Goal: Feedback & Contribution: Submit feedback/report problem

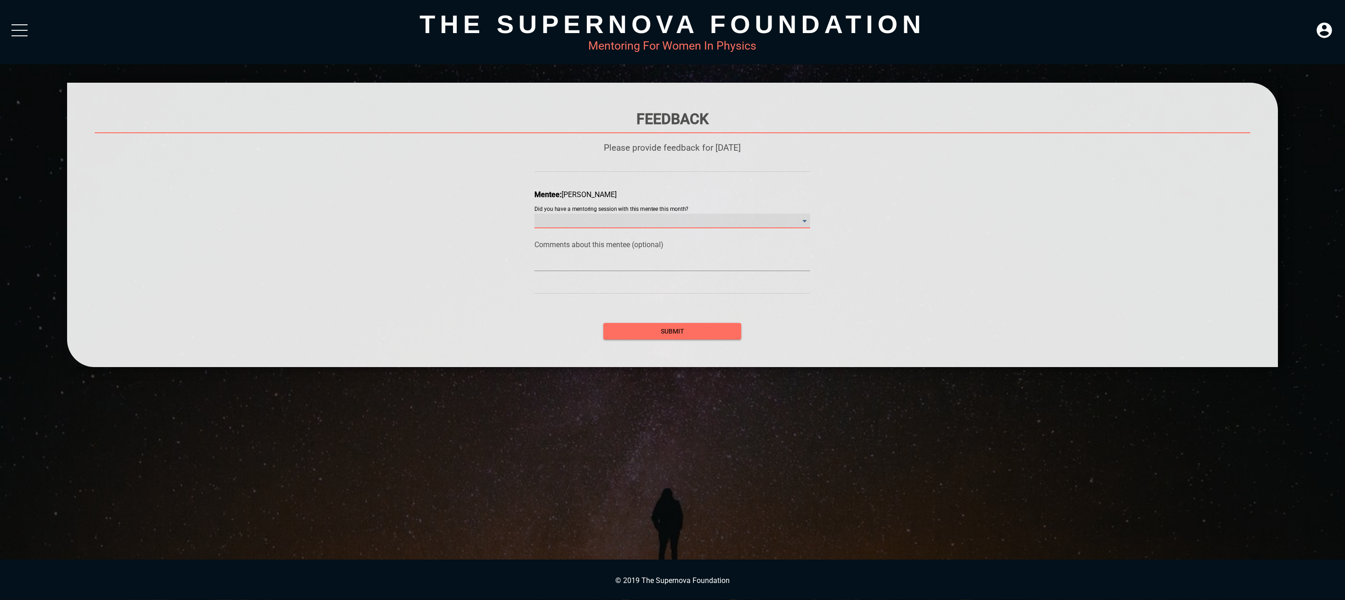
click at [645, 221] on month\? "​" at bounding box center [673, 221] width 276 height 15
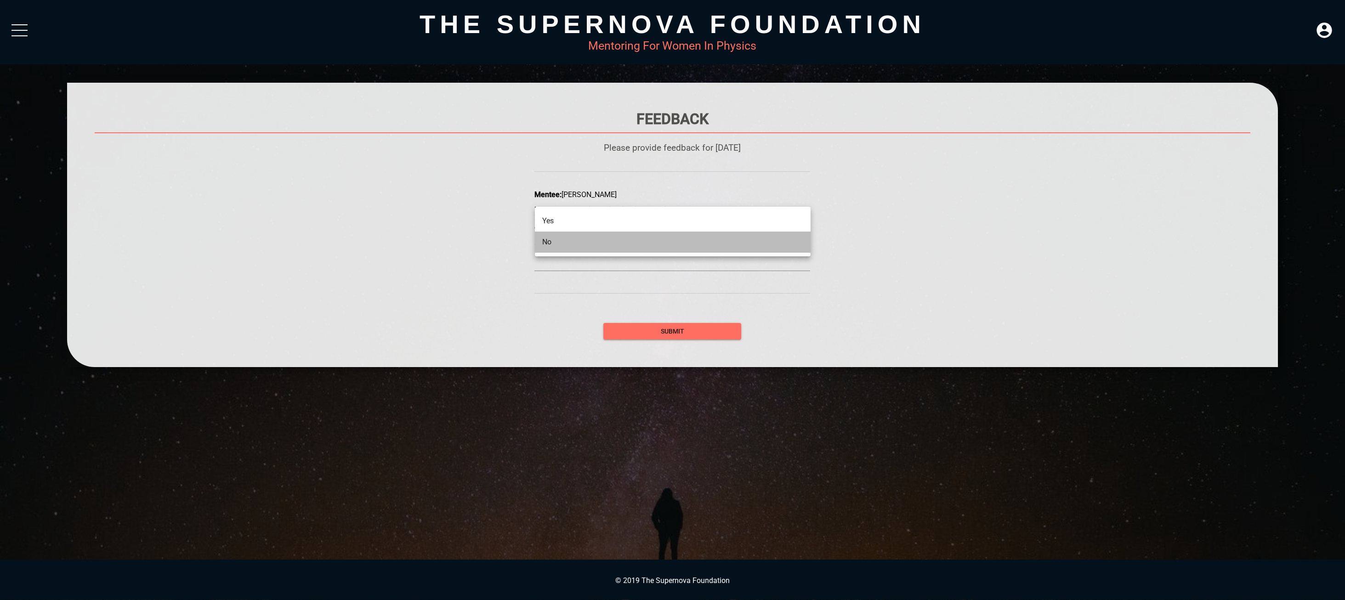
click at [648, 244] on li "No" at bounding box center [673, 242] width 276 height 21
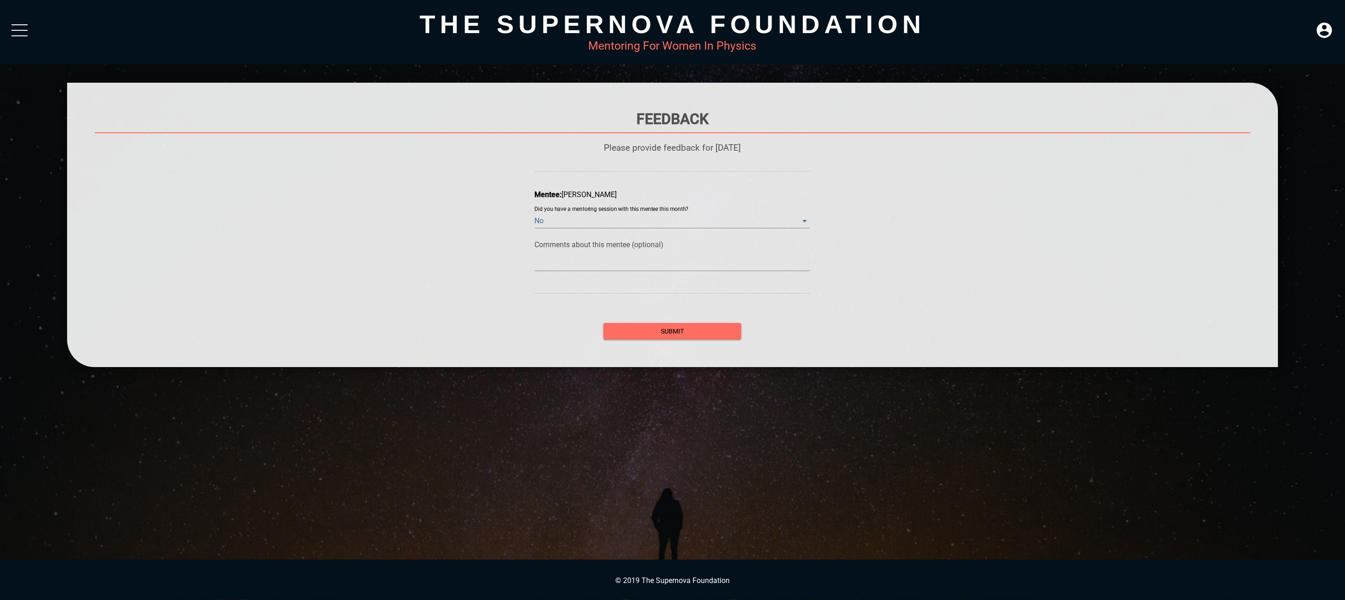
click at [643, 259] on div at bounding box center [673, 263] width 276 height 15
type textarea "H"
type textarea "HV"
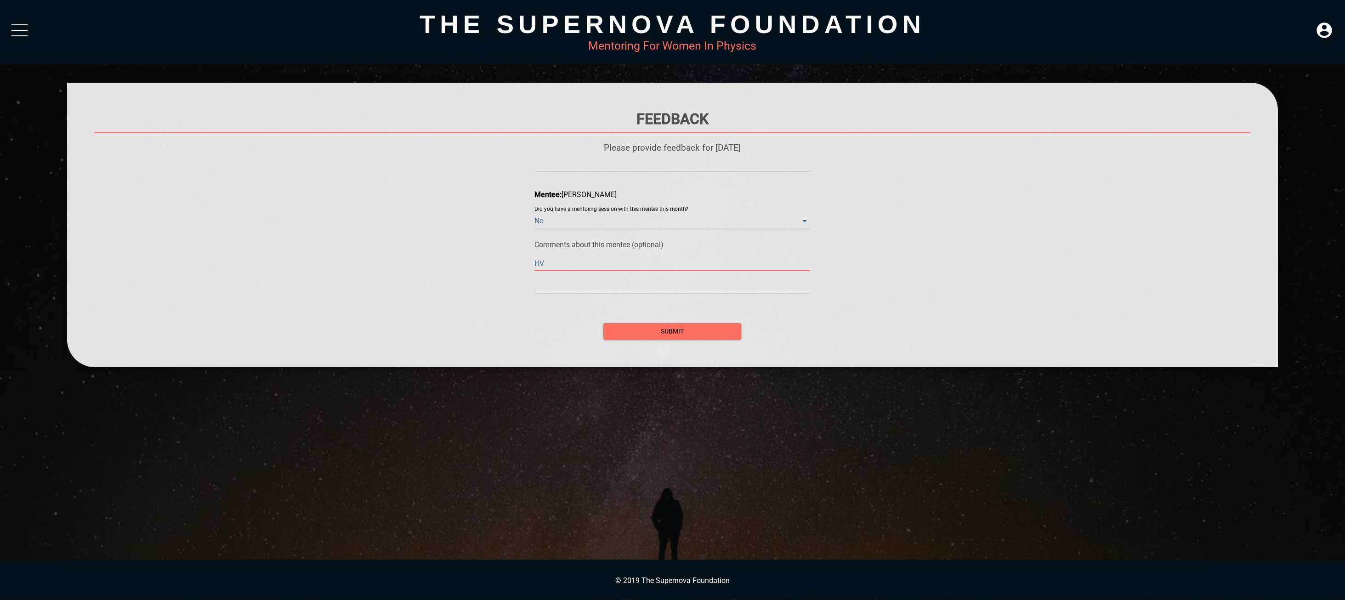
type textarea "H"
type textarea "Ha"
type textarea "Hav"
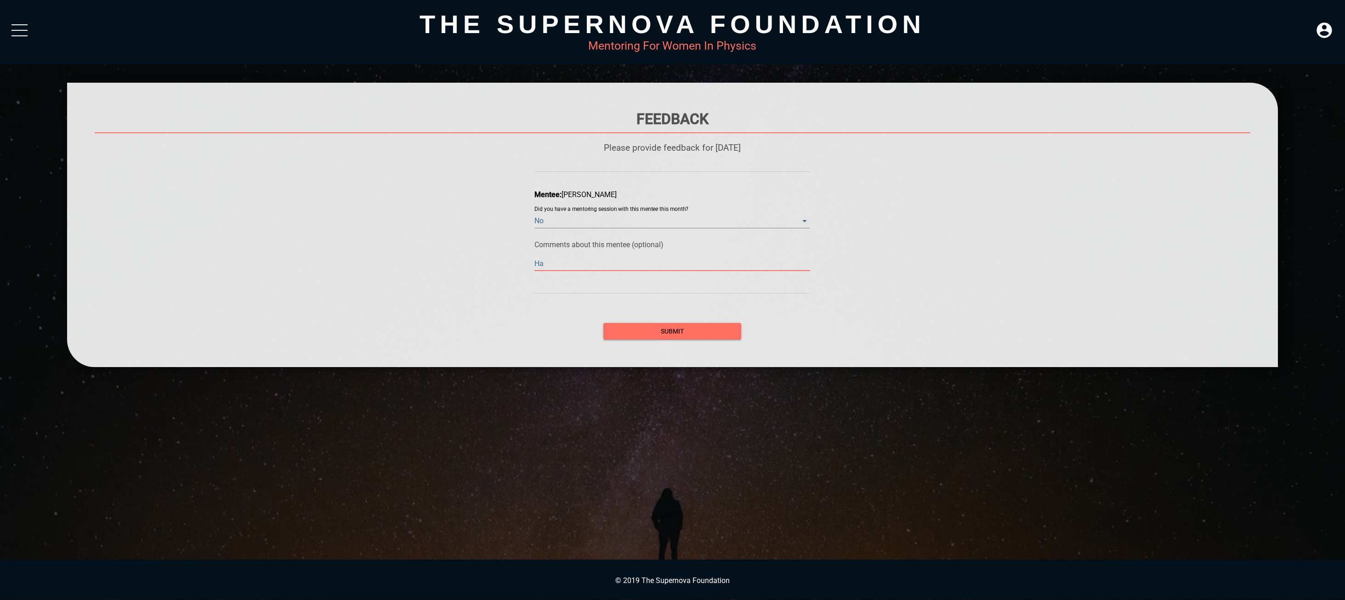
type textarea "Hav"
type textarea "Have"
type textarea "Haven"
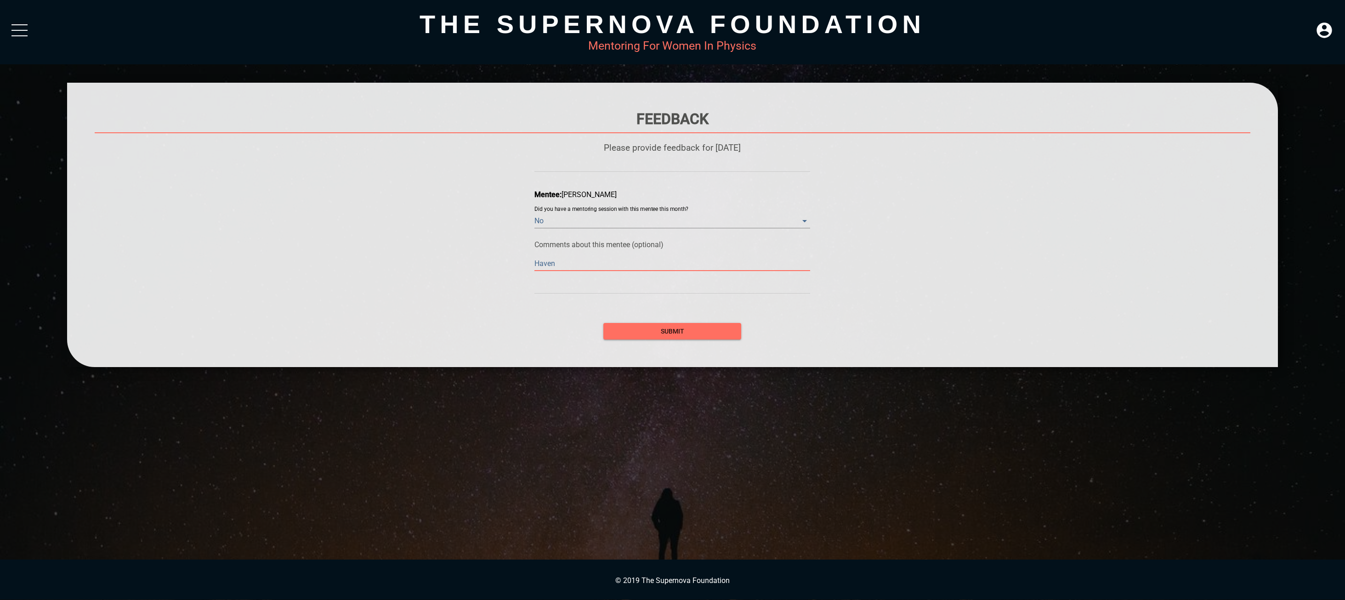
type textarea "Haven'"
type textarea "Haven't"
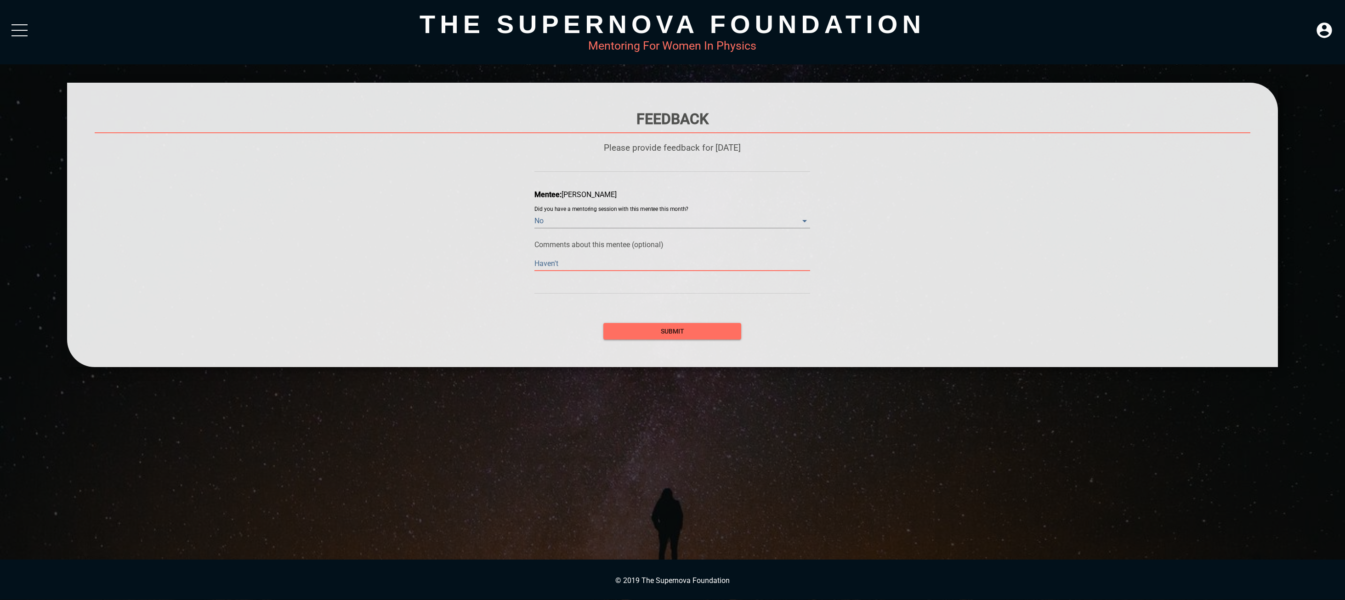
type textarea "Haven't"
type textarea "Haven't m"
type textarea "Haven't me"
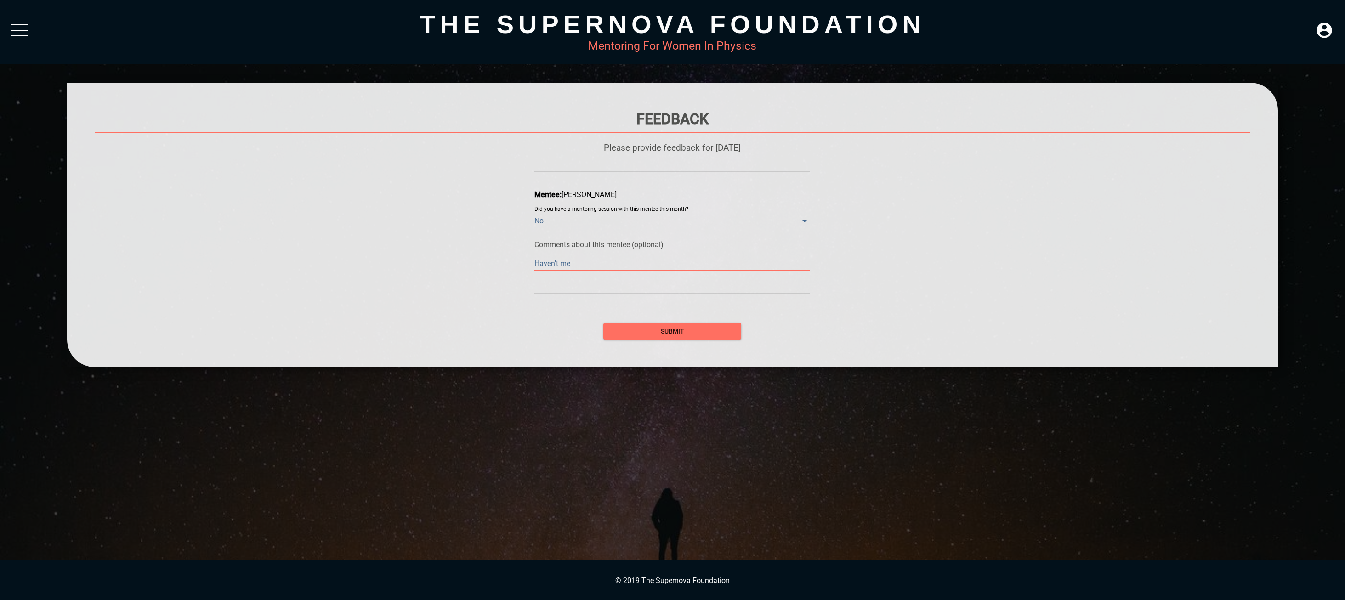
type textarea "Haven't met"
type textarea "Haven't met w"
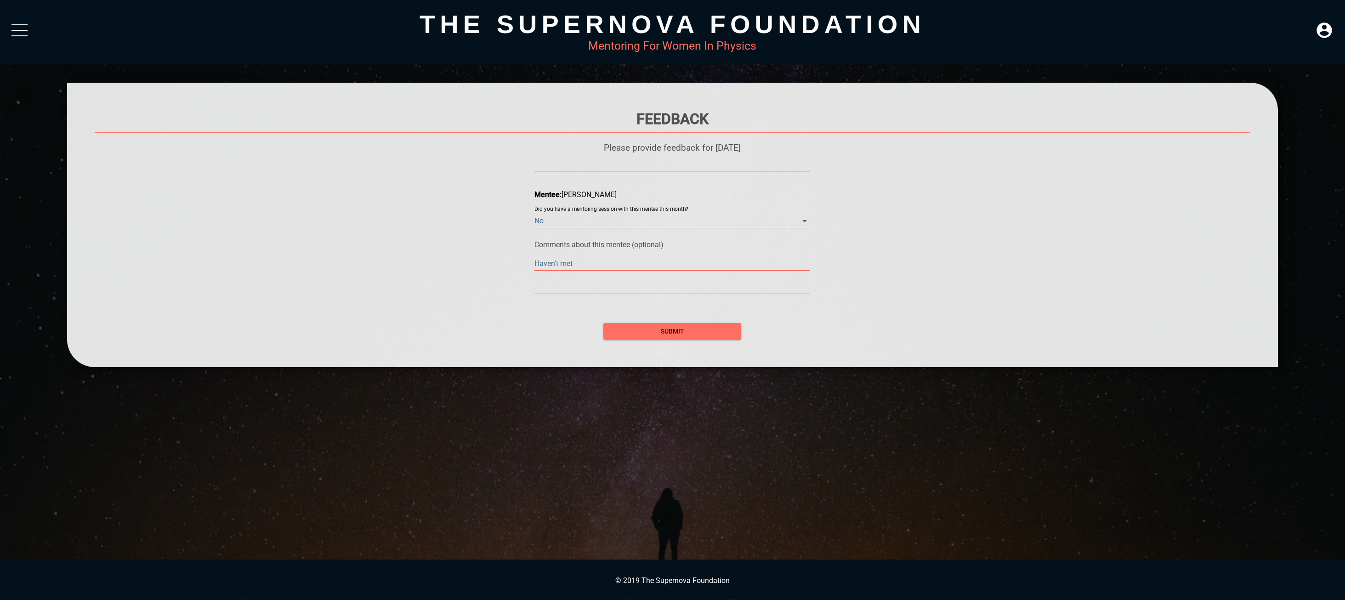
type textarea "Haven't met w"
type textarea "Haven't met wi"
type textarea "Haven't met wit"
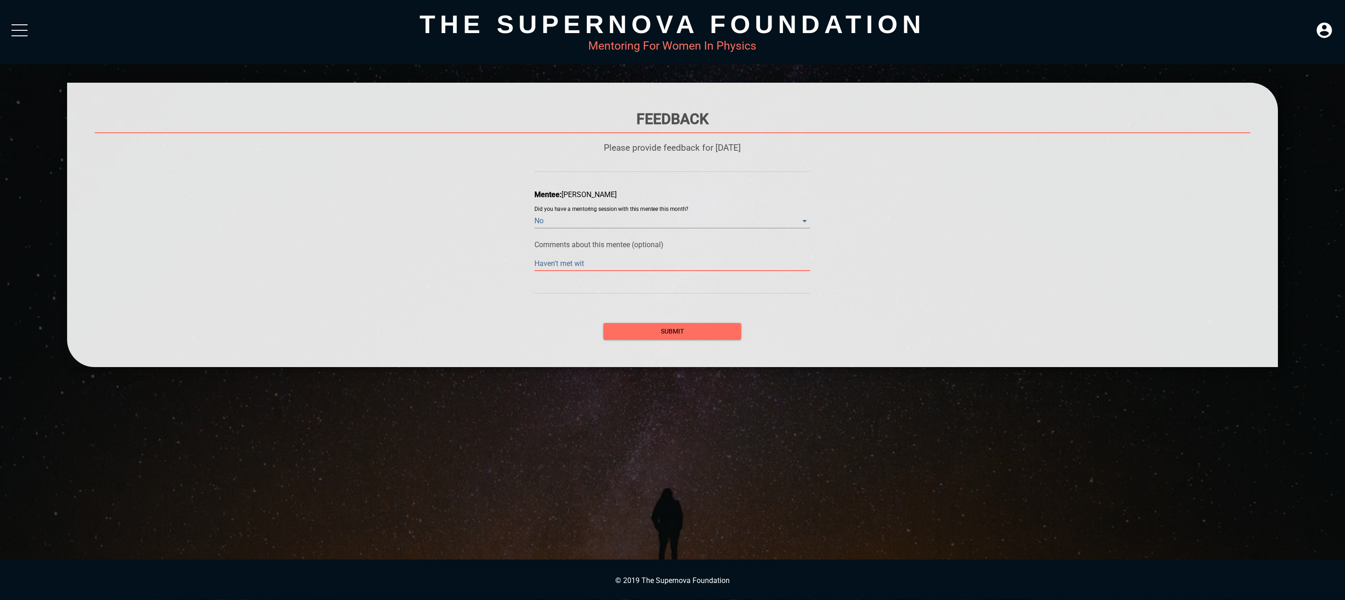
type textarea "Haven't met with"
type textarea "Haven't met with h"
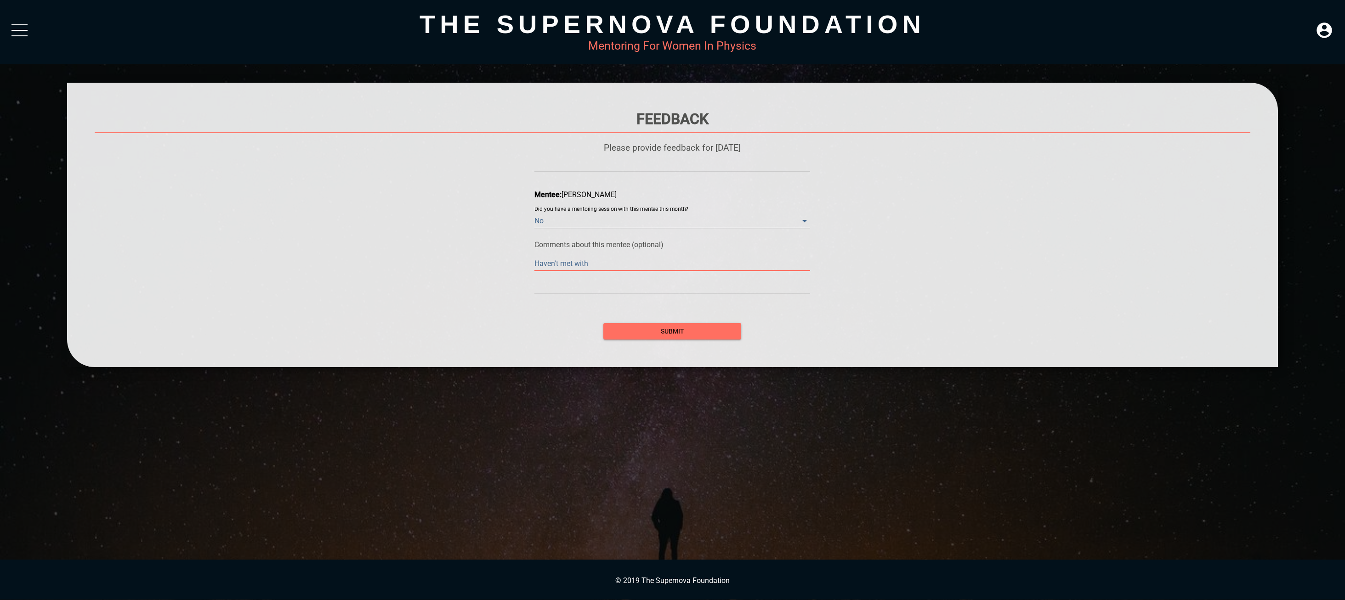
type textarea "Haven't met with h"
type textarea "Haven't met with he"
type textarea "Haven't met with her"
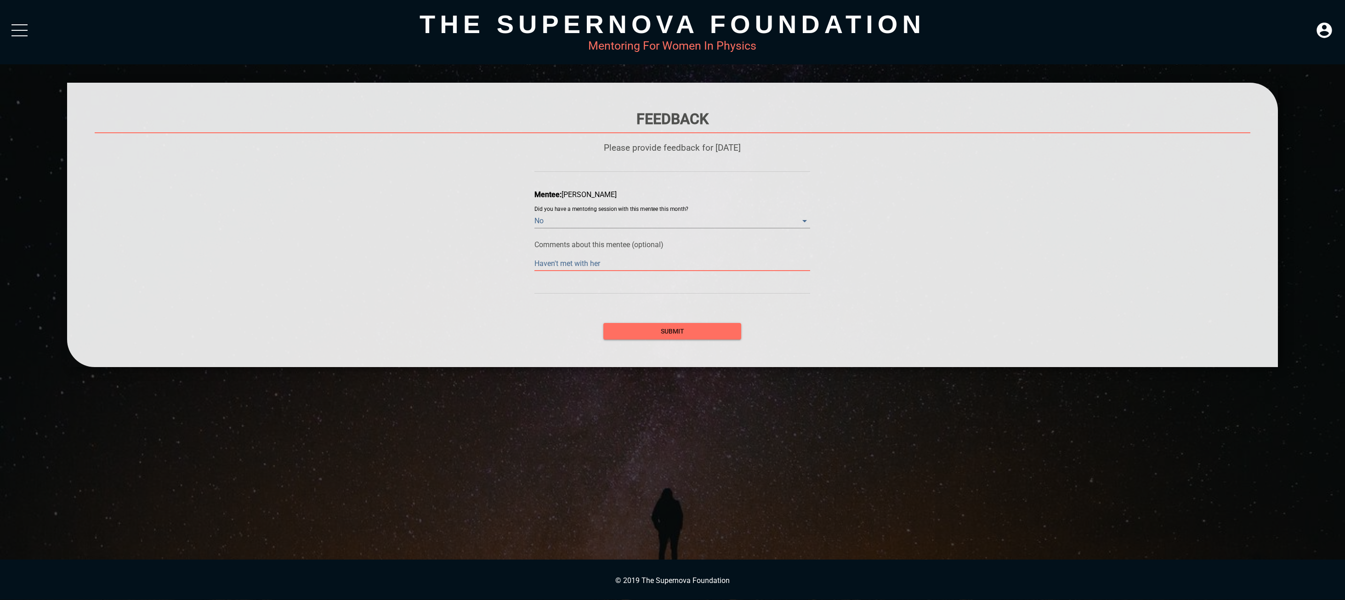
type textarea "Haven't met with her"
type textarea "Haven't met with her a"
type textarea "Haven't met with her an"
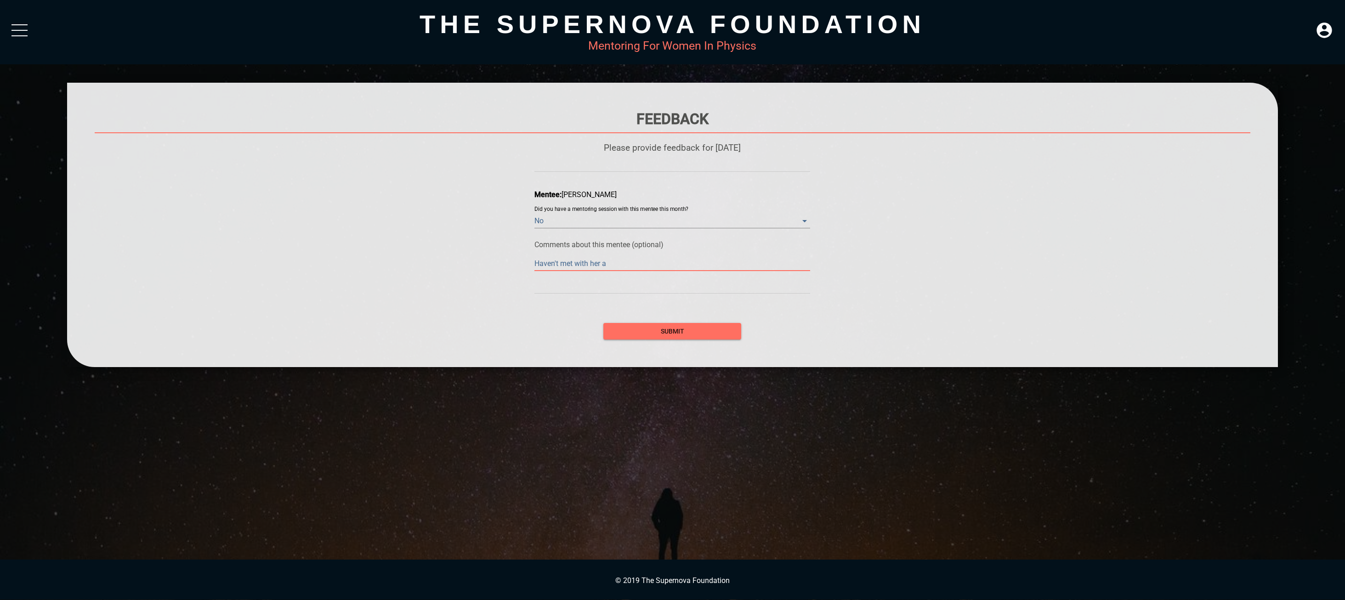
type textarea "Haven't met with her an"
type textarea "Haven't met with her a"
type textarea "Haven't met with her"
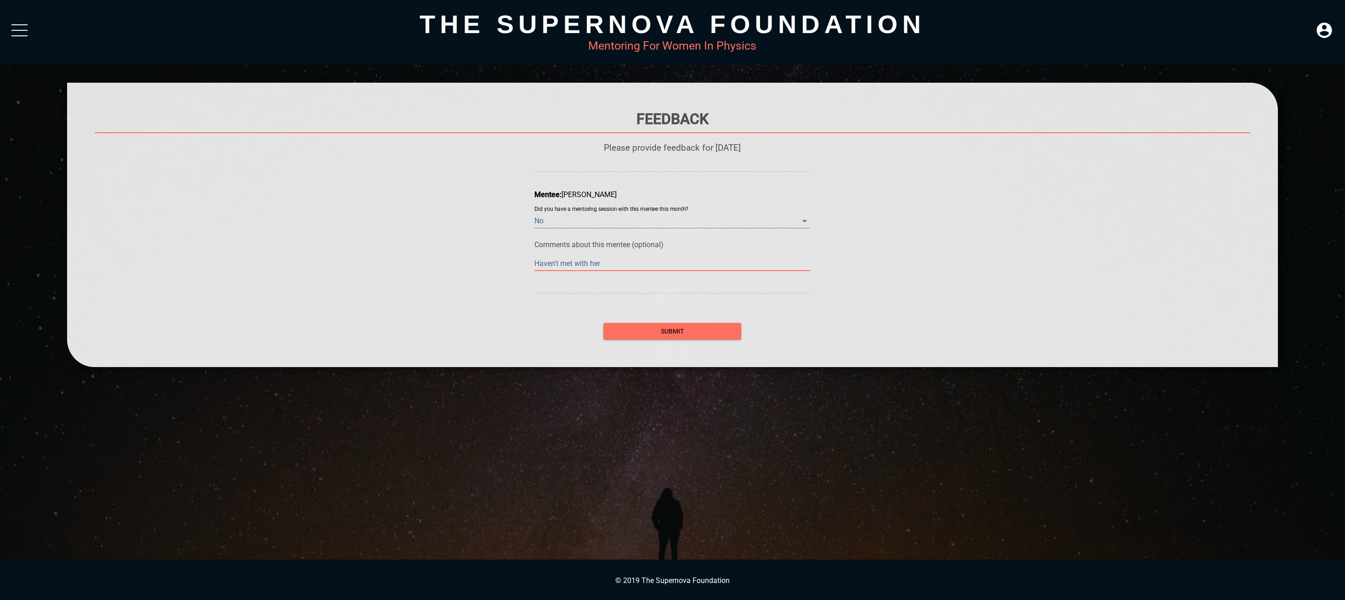
type textarea "Haven't met with her i"
type textarea "Haven't met with her in"
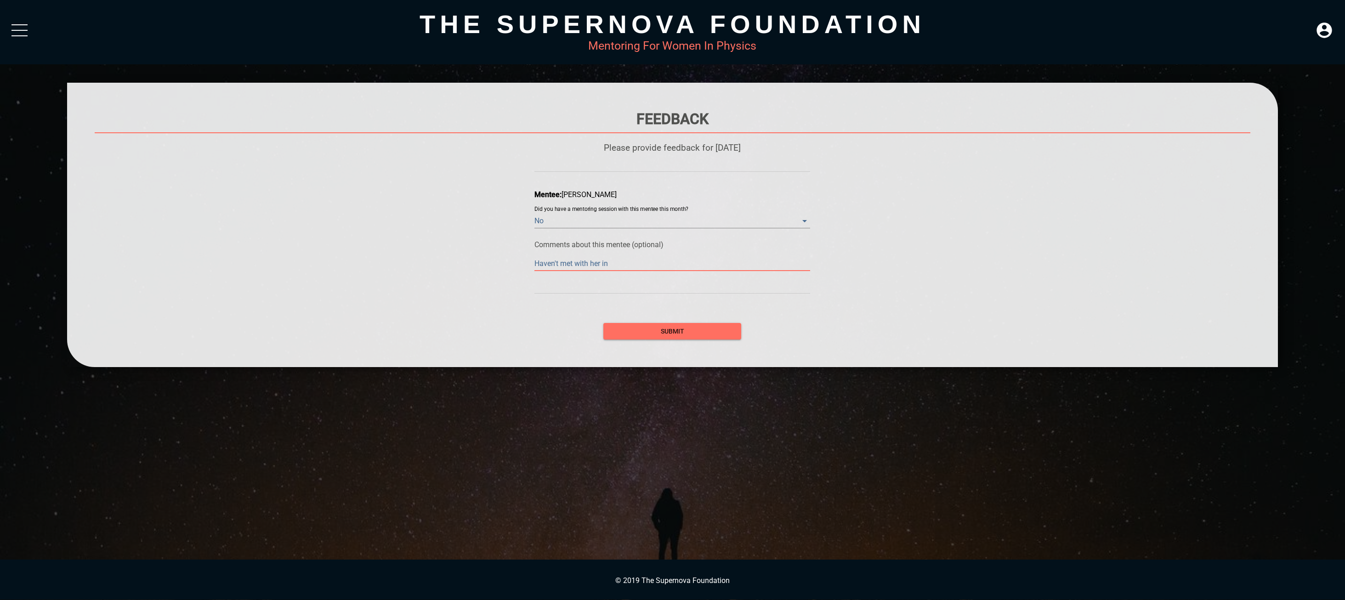
type textarea "Haven't met with her in"
type textarea "Haven't met with her in a"
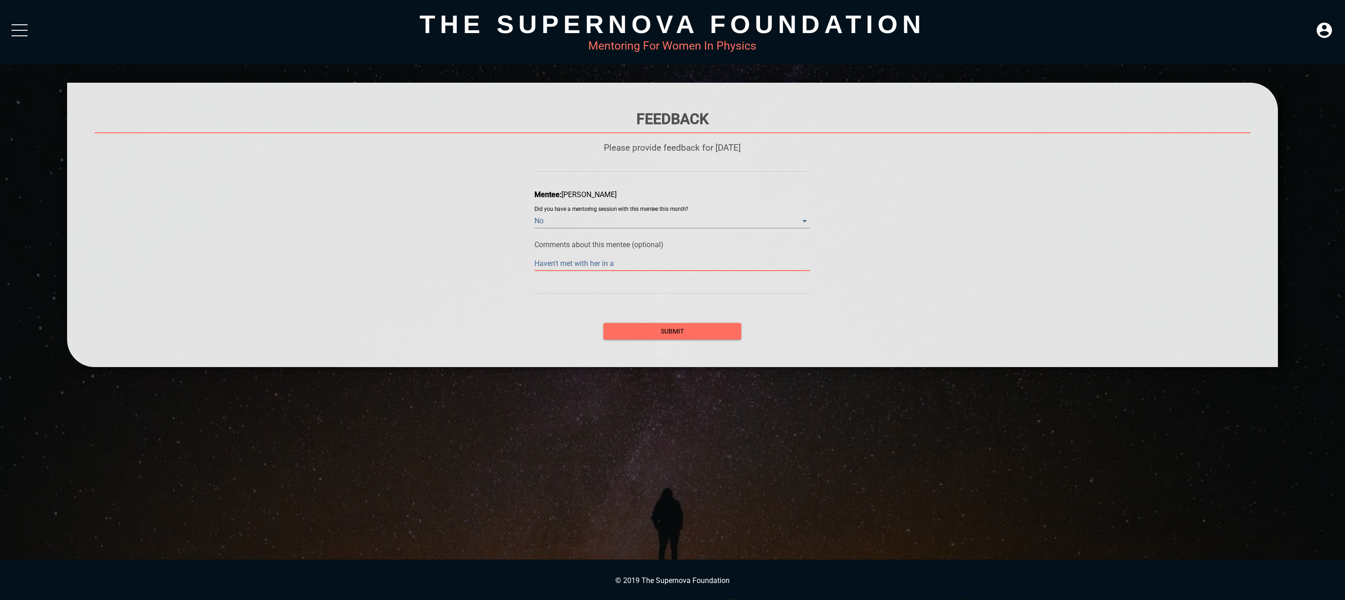
type textarea "Haven't met with her in a w"
type textarea "Haven't met with her in a wh"
type textarea "Haven't met with her in a whi"
type textarea "Haven't met with her in a whil"
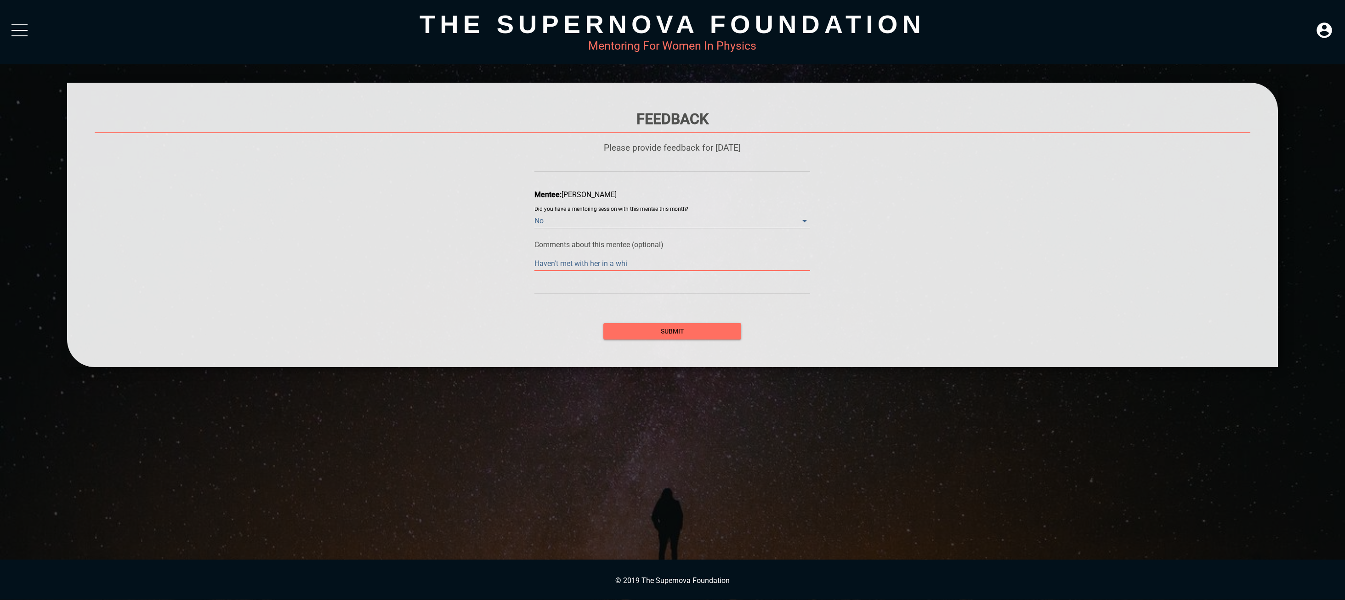
type textarea "Haven't met with her in a whil"
type textarea "Haven't met with her in a while"
type textarea "Haven't met with her in a while,"
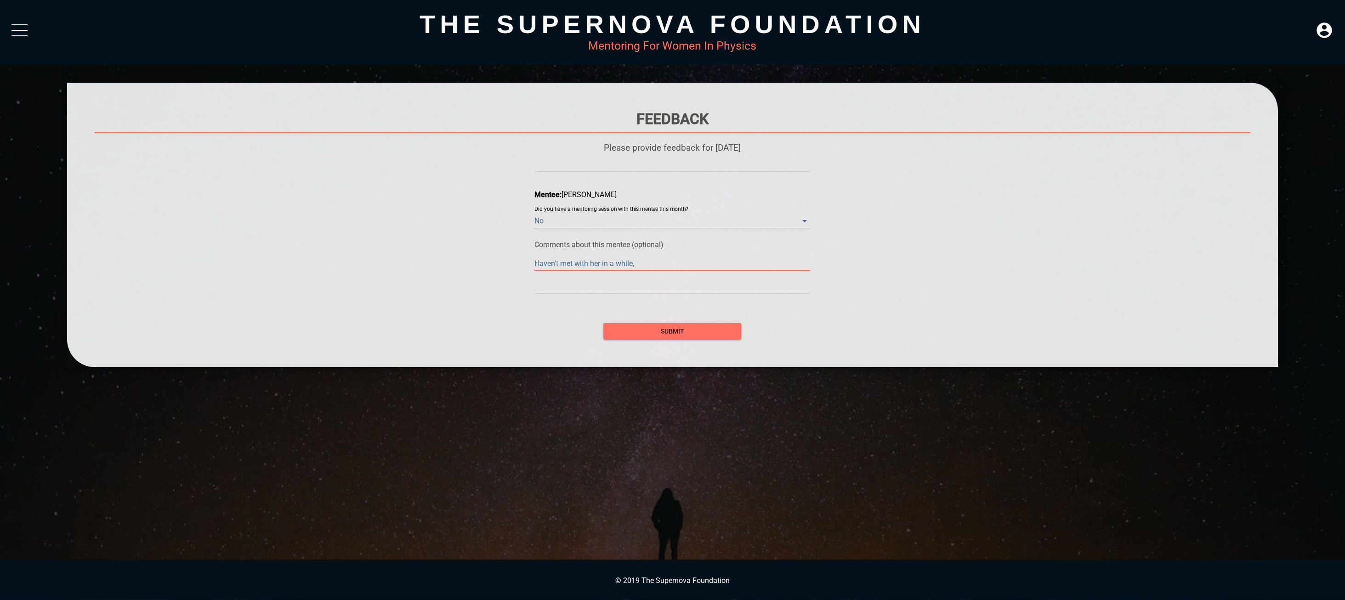
type textarea "Haven't met with her in a while,"
type textarea "Haven't met with her in a while, I"
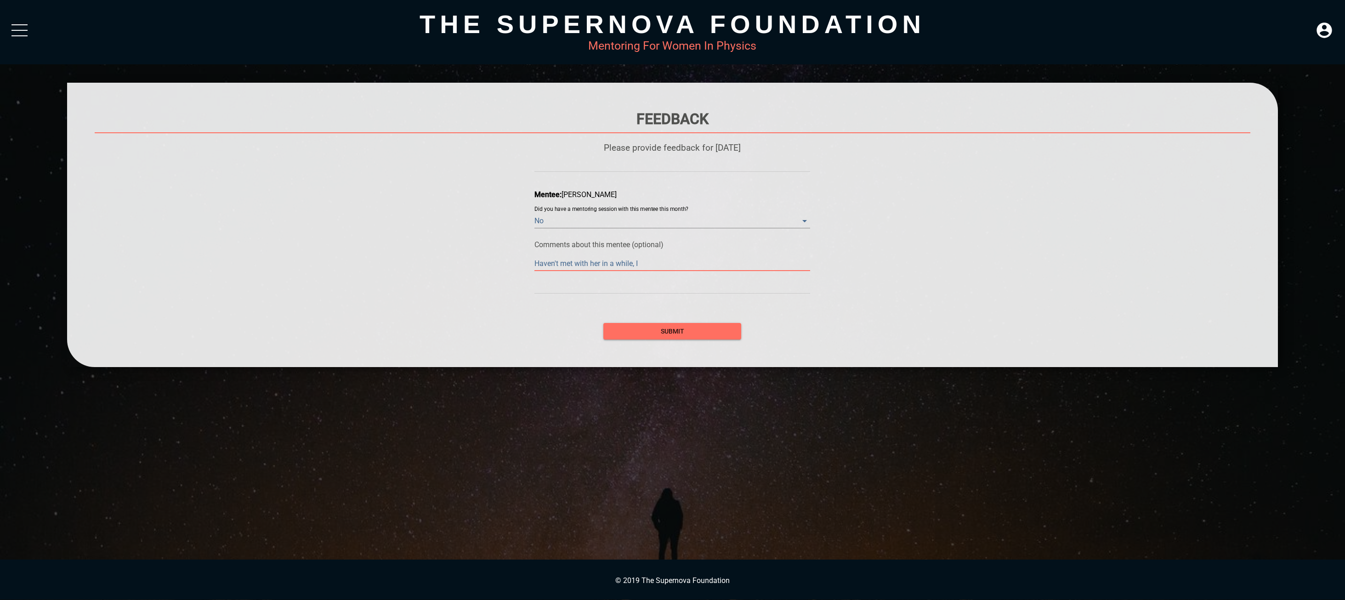
type textarea "Haven't met with her in a while, I"
type textarea "Haven't met with her in a while,"
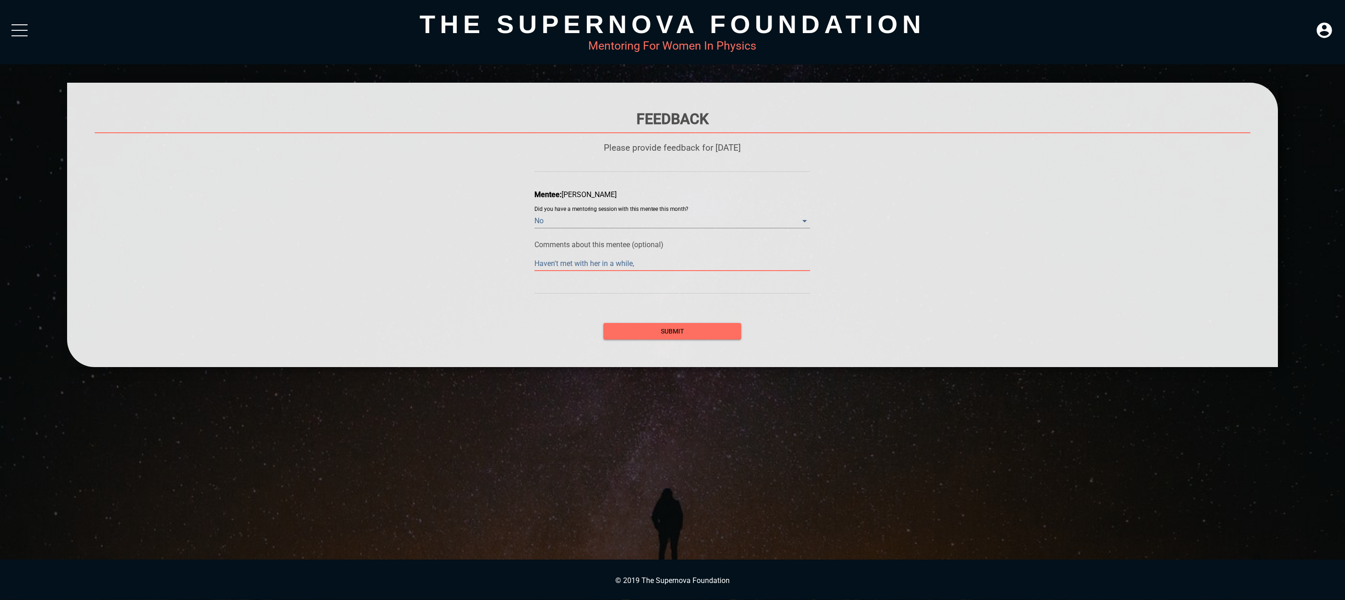
type textarea "Haven't met with her in a while, a"
type textarea "Haven't met with her in a while, an"
type textarea "Haven't met with her in a while, and"
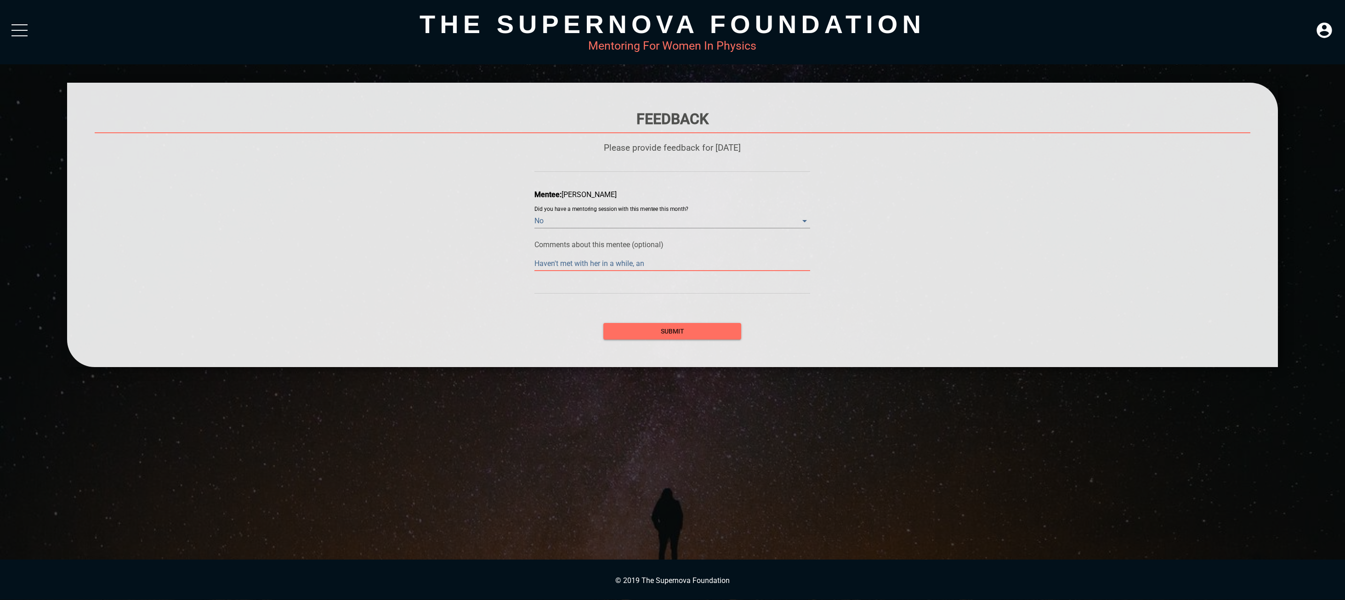
type textarea "Haven't met with her in a while, and"
type textarea "Haven't met with her in a while, and I"
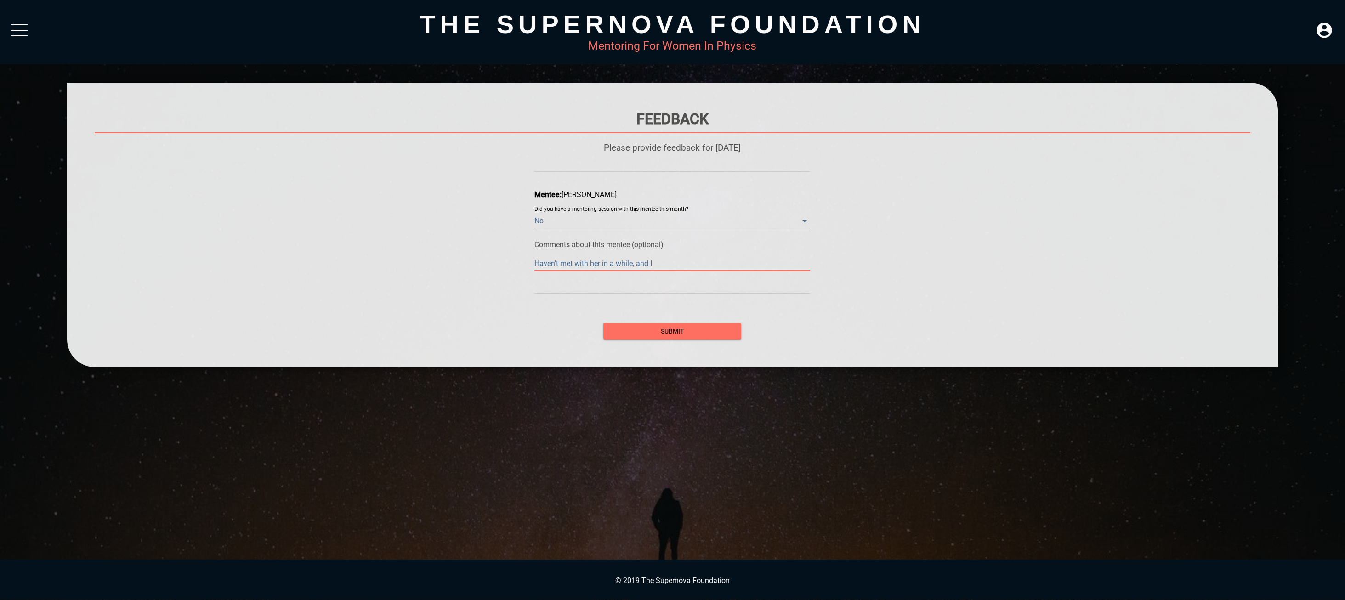
type textarea "Haven't met with her in a while, and I"
type textarea "Haven't met with her in a while, and I t"
type textarea "Haven't met with her in a while, and I th"
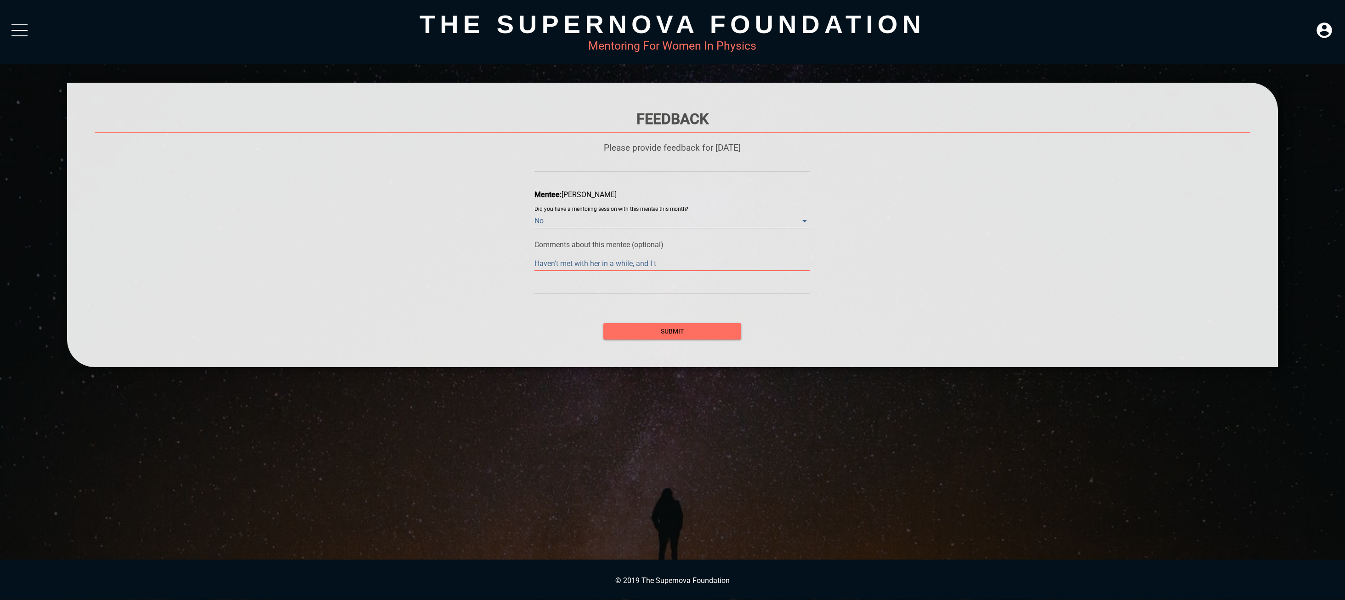
type textarea "Haven't met with her in a while, and I th"
type textarea "Haven't met with her in a while, and I thi"
type textarea "Haven't met with her in a while, and I thin"
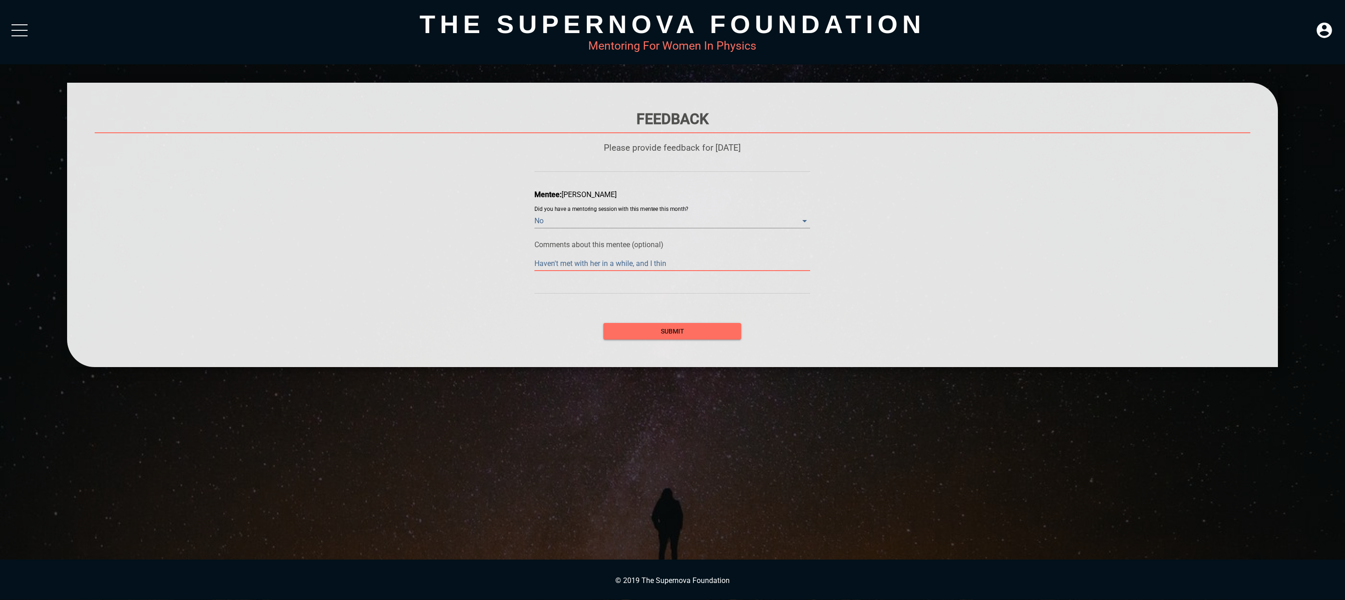
type textarea "Haven't met with her in a while, and I think"
type textarea "Haven't met with her in a while, and I think s"
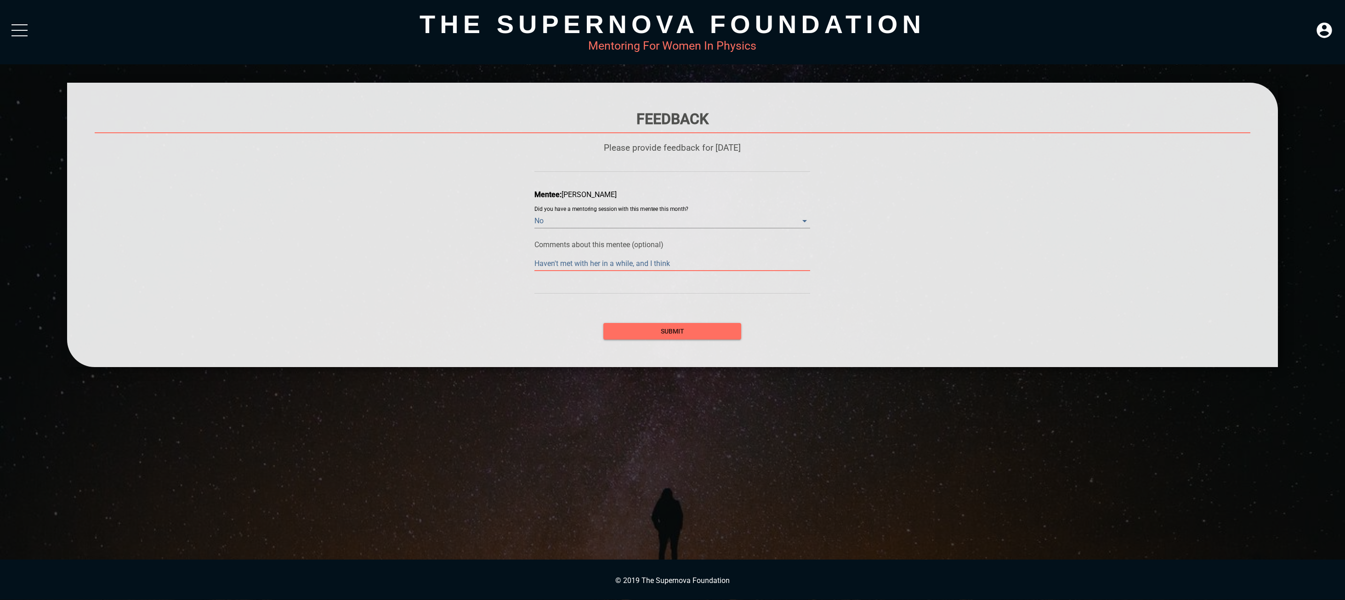
type textarea "Haven't met with her in a while, and I think s"
type textarea "Haven't met with her in a while, and I think sh"
type textarea "Haven't met with her in a while, and I think she"
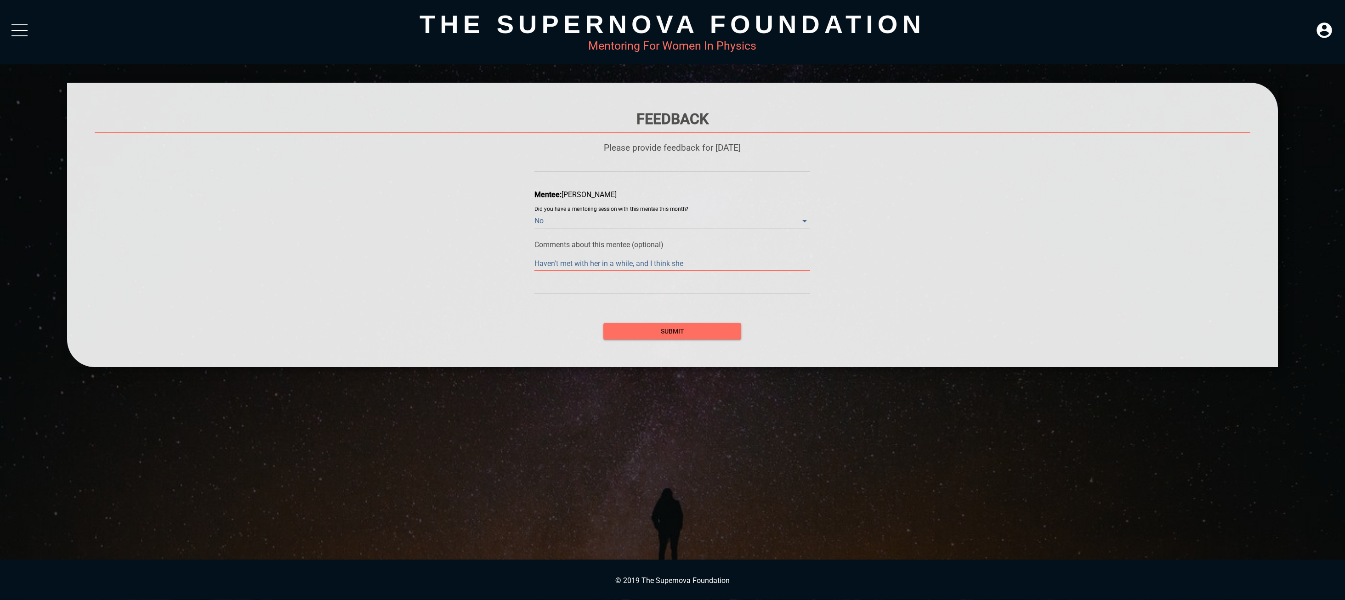
type textarea "Haven't met with her in a while, and I think she"
type textarea "Haven't met with her in a while, and I think she s"
type textarea "Haven't met with her in a while, and I think she sh"
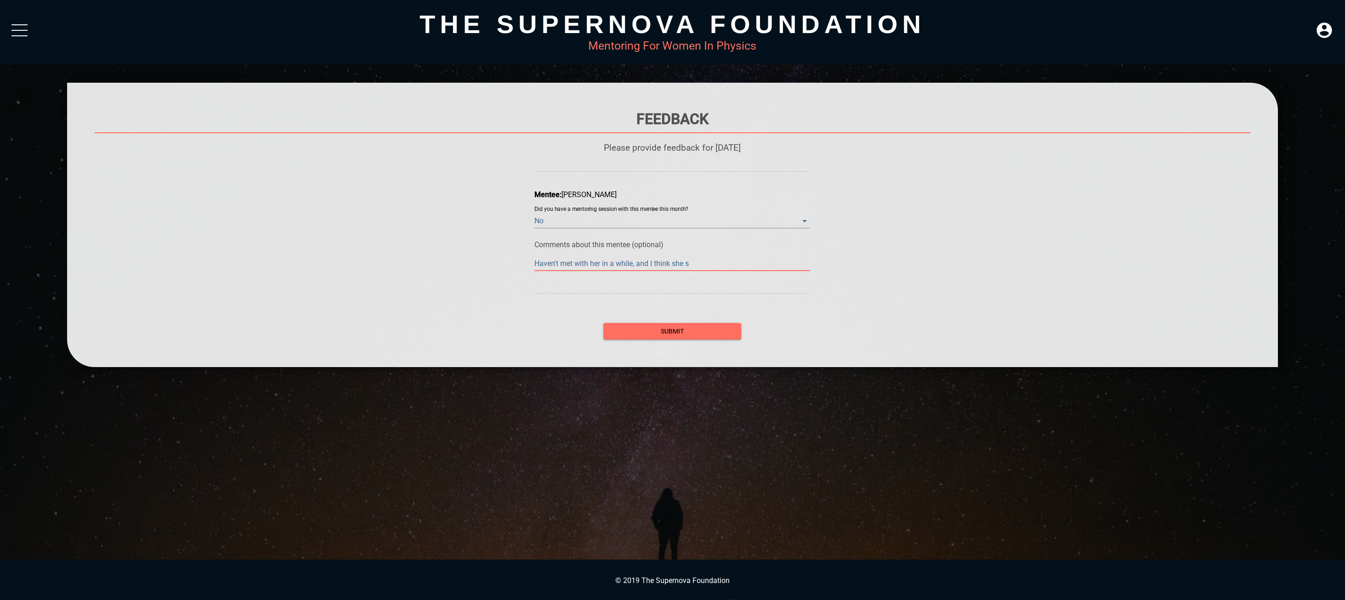
type textarea "Haven't met with her in a while, and I think she sh"
type textarea "Haven't met with her in a while, and I think she sho"
type textarea "Haven't met with her in a while, and I think she shou"
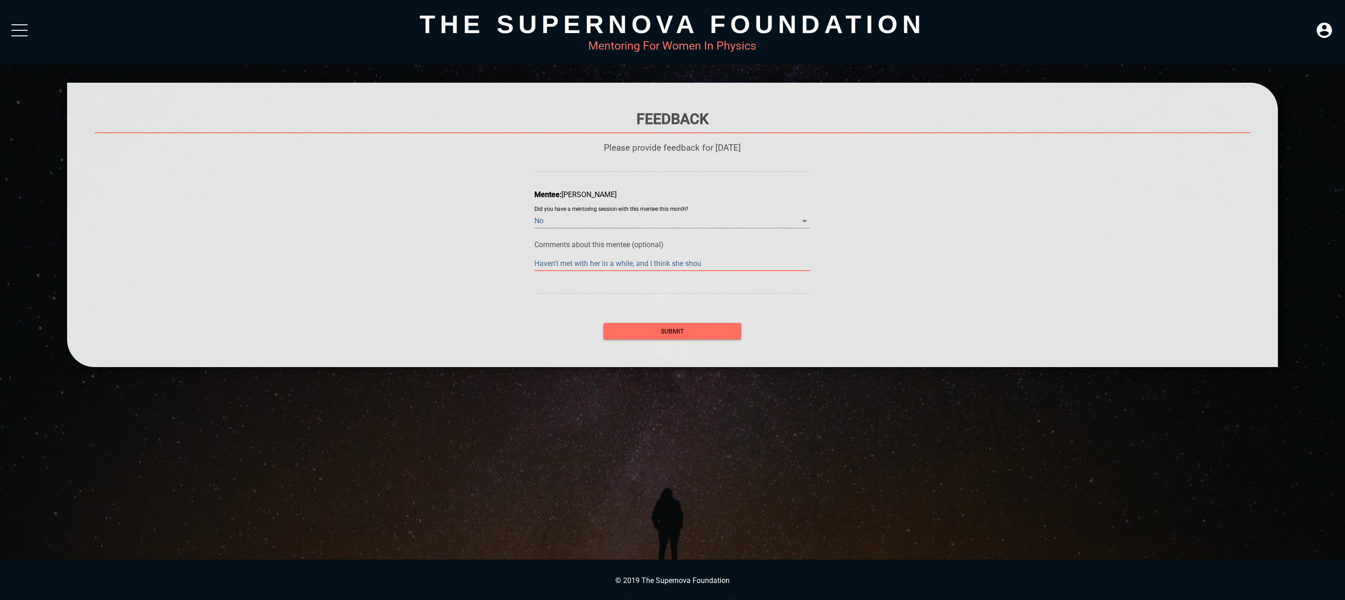
type textarea "Haven't met with her in a while, and I think she shoul"
type textarea "Haven't met with her in a while, and I think she should"
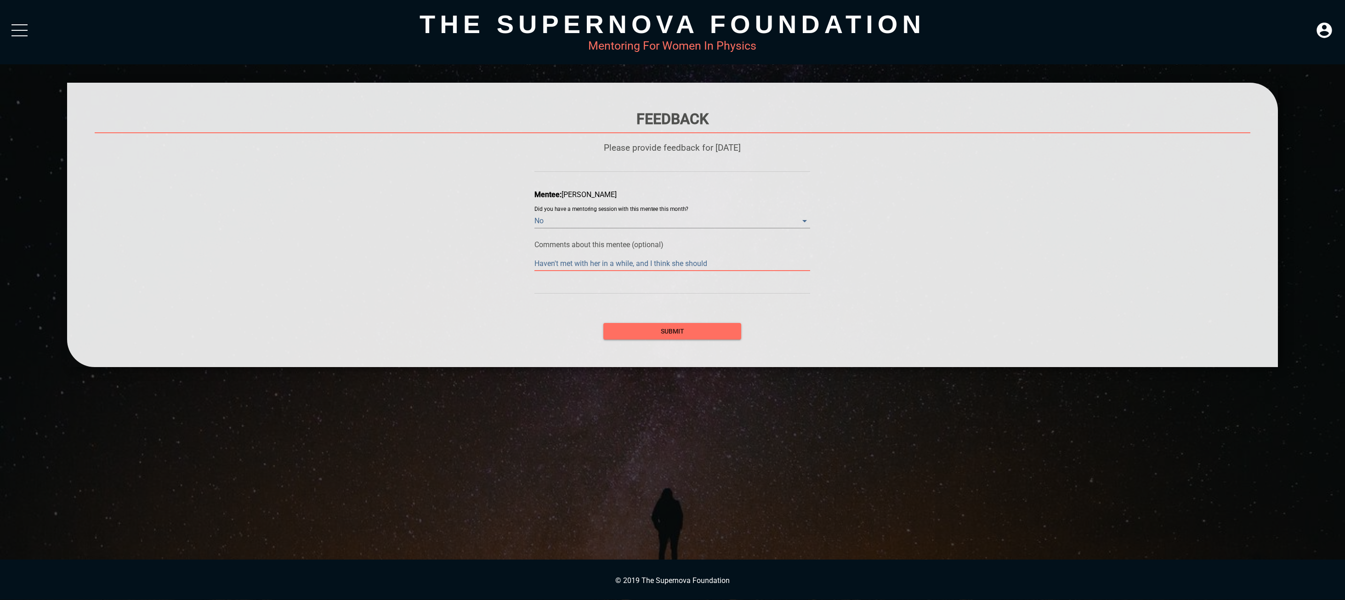
type textarea "Haven't met with her in a while, and I think she should"
type textarea "Haven't met with her in a while, and I think she should h"
type textarea "Haven't met with her in a while, and I think she should ha"
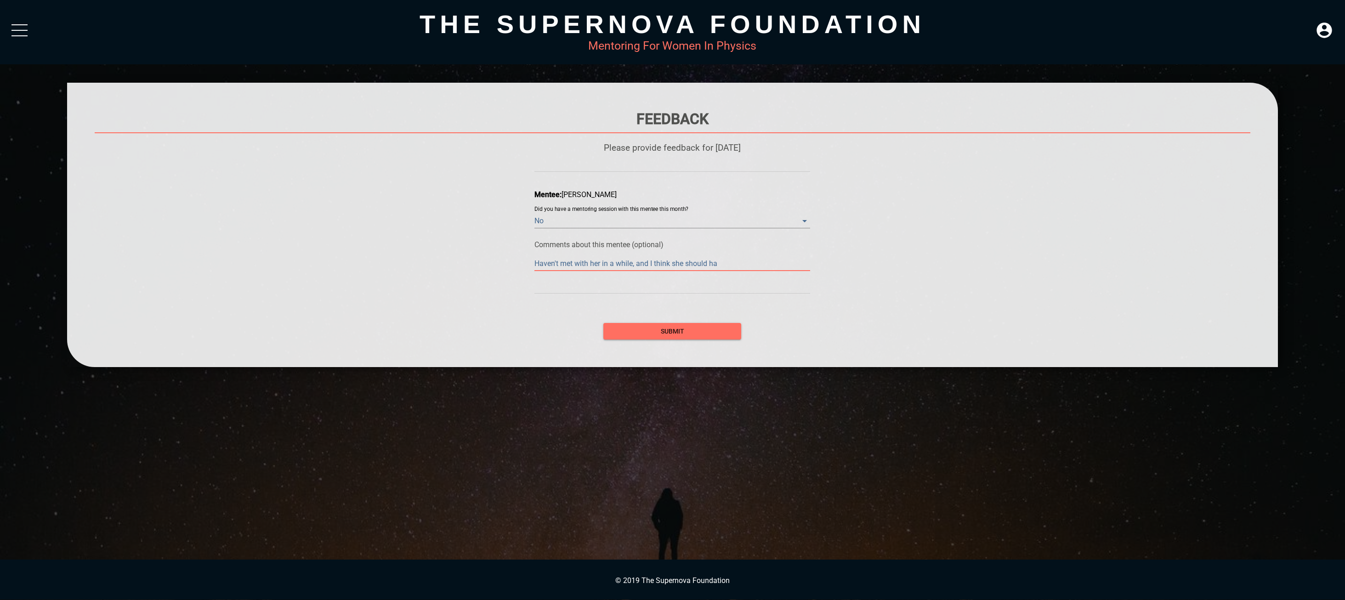
type textarea "Haven't met with her in a while, and I think she should hav"
type textarea "Haven't met with her in a while, and I think she should have"
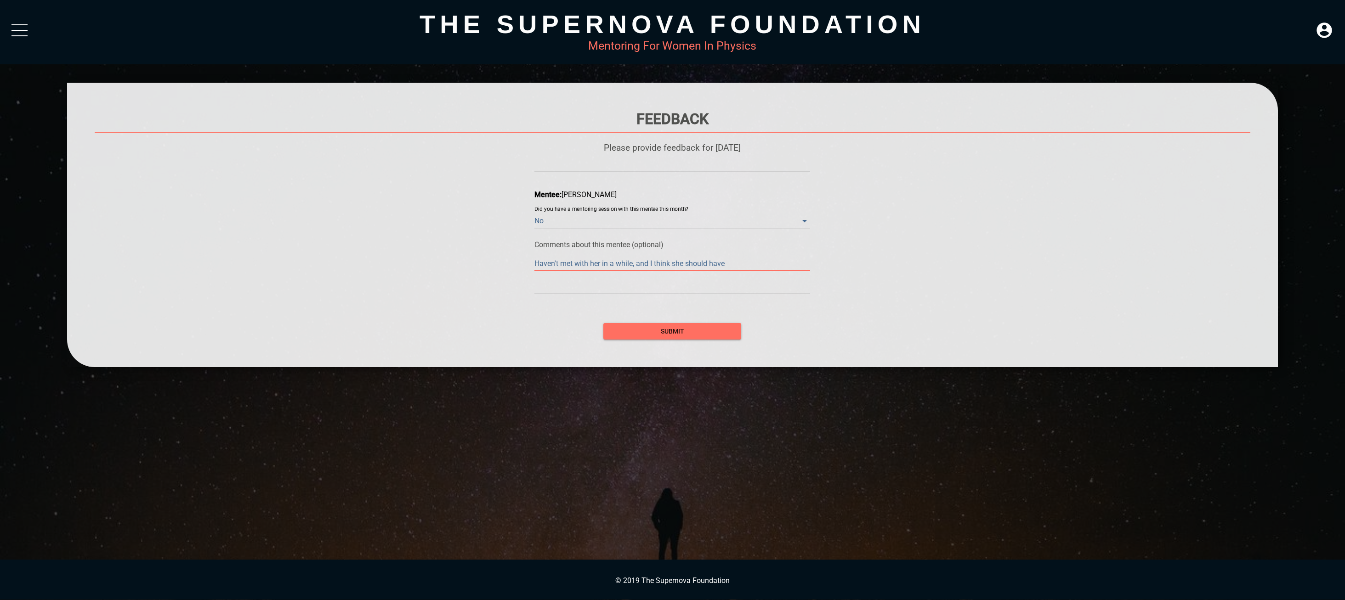
type textarea "Haven't met with her in a while, and I think she should have"
type textarea "Haven't met with her in a while, and I think she should have f"
type textarea "Haven't met with her in a while, and I think she should have fi"
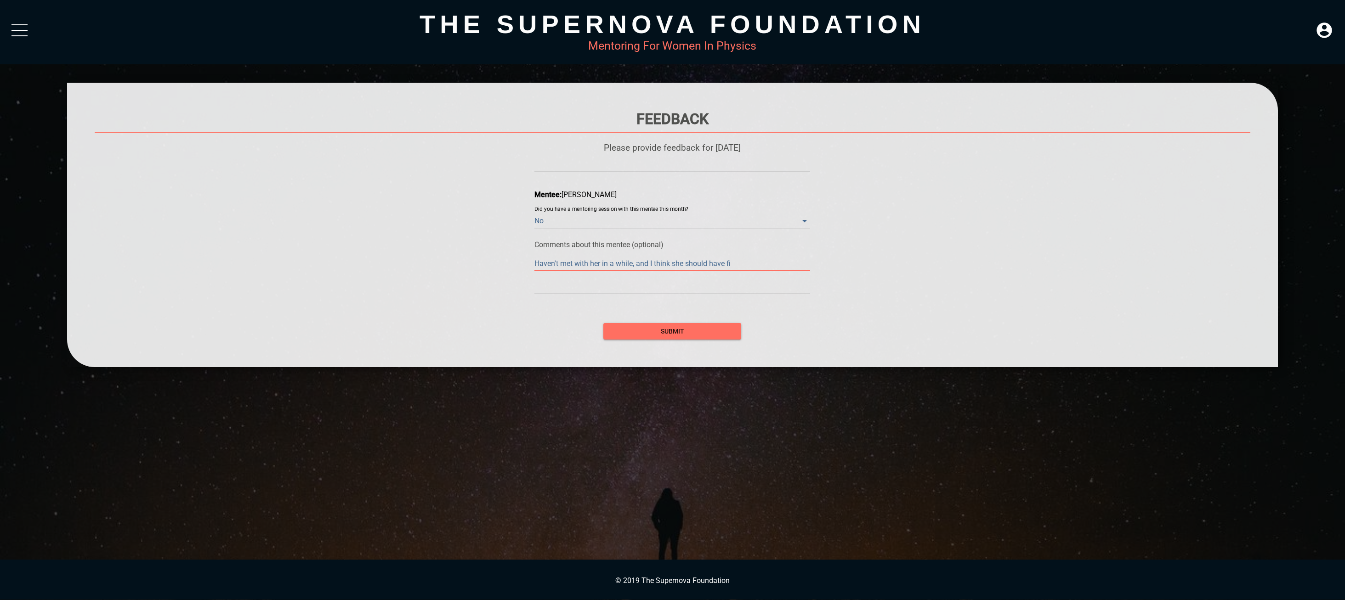
type textarea "Haven't met with her in a while, and I think she should have fin"
type textarea "Haven't met with her in a while, and I think she should have fini"
type textarea "Haven't met with her in a while, and I think she should have finis"
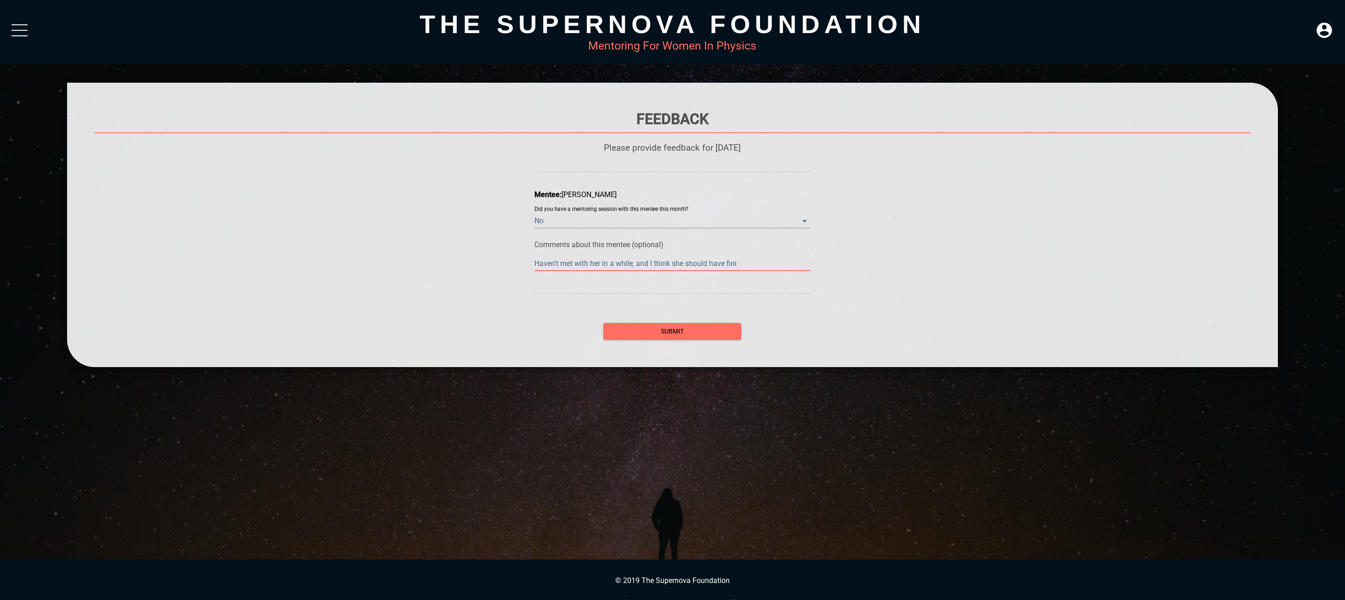
type textarea "Haven't met with her in a while, and I think she should have finis"
type textarea "Haven't met with her in a while, and I think she should have finish"
type textarea "Haven't met with her in a while, and I think she should have finishe"
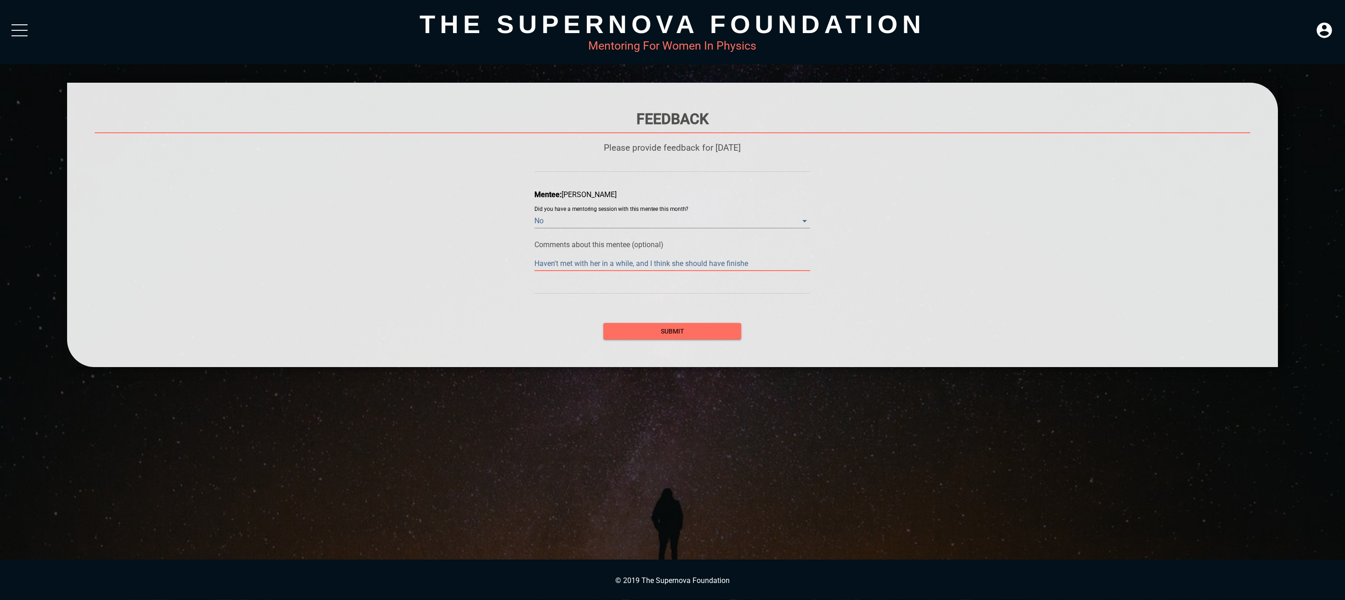
type textarea "Haven't met with her in a while, and I think she should have finished"
type textarea "Haven't met with her in a while, and I think she should have finished h"
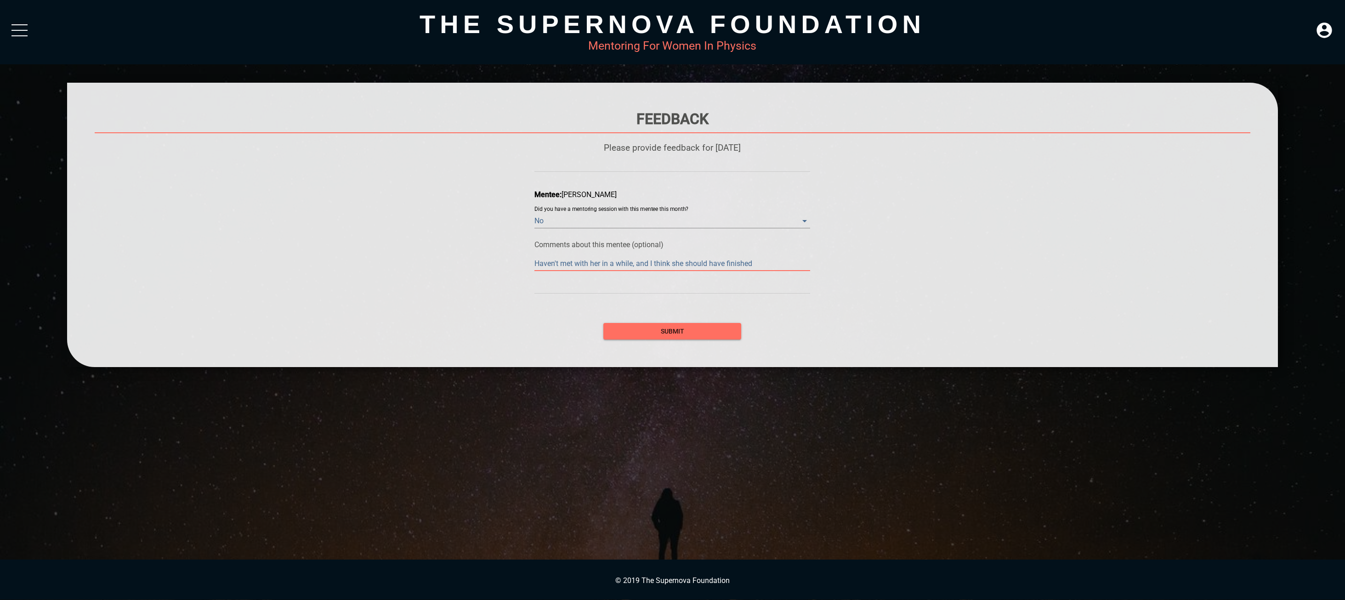
type textarea "Haven't met with her in a while, and I think she should have finished h"
type textarea "Haven't met with her in a while, and I think she should have finished he"
type textarea "Haven't met with her in a while, and I think she should have finished her"
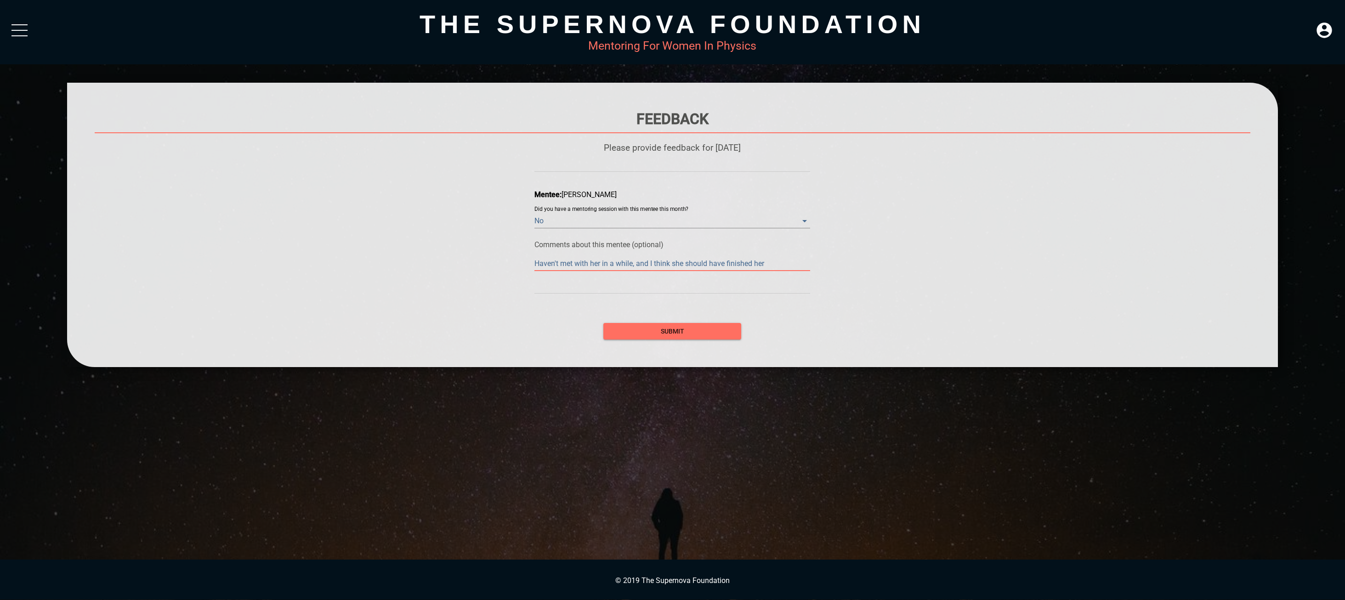
type textarea "Haven't met with her in a while, and I think she should have finished her"
type textarea "Haven't met with her in a while, and I think she should have finished her b"
type textarea "Haven't met with her in a while, and I think she should have finished her"
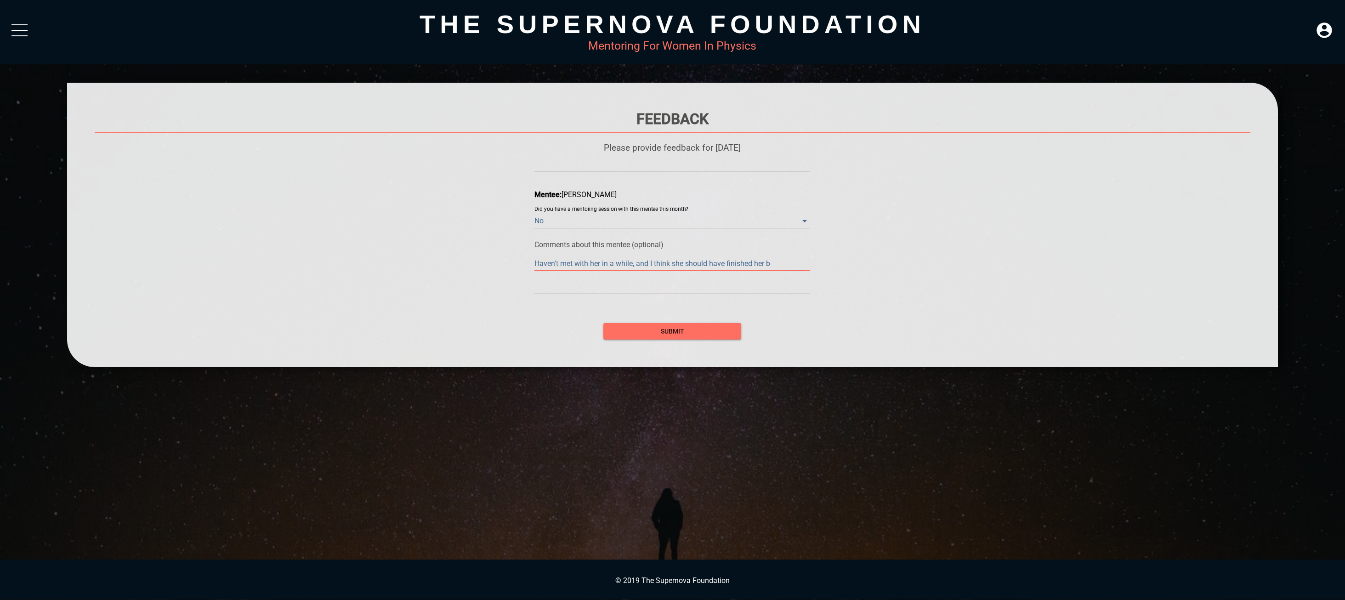
type textarea "Haven't met with her in a while, and I think she should have finished her"
type textarea "Haven't met with her in a while, and I think she should have finished her P"
type textarea "Haven't met with her in a while, and I think she should have finished her Py"
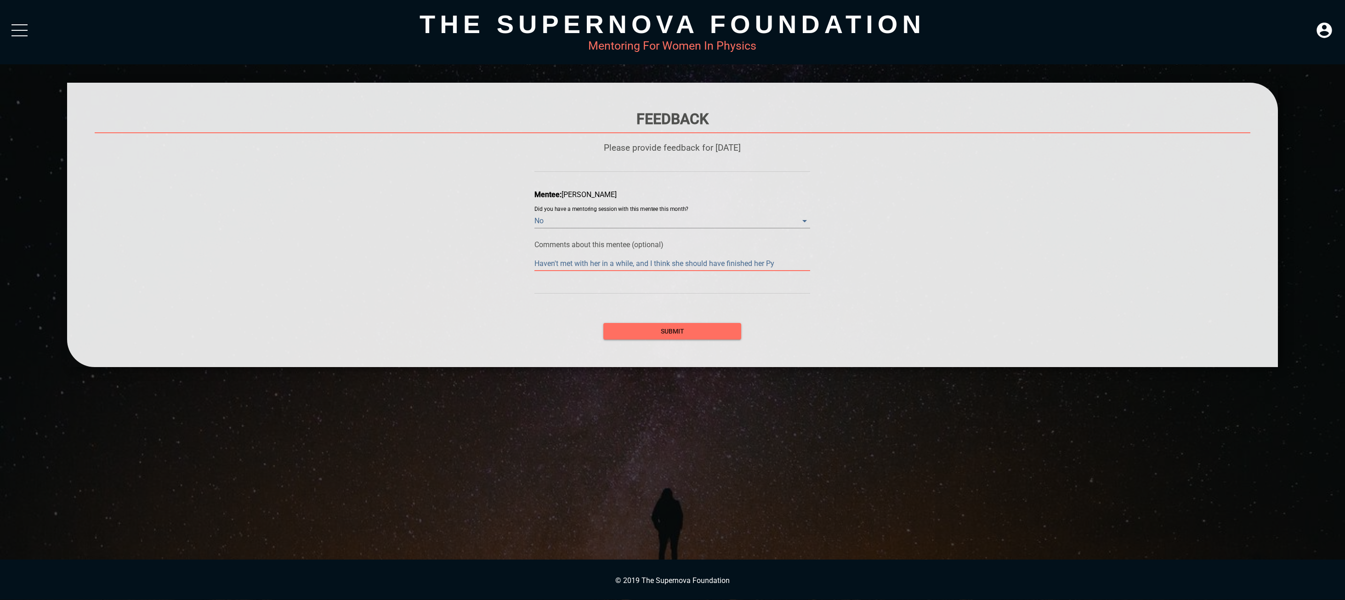
type textarea "Haven't met with her in a while, and I think she should have finished her P"
type textarea "Haven't met with her in a while, and I think she should have finished her PH"
type textarea "Haven't met with her in a while, and I think she should have finished her P"
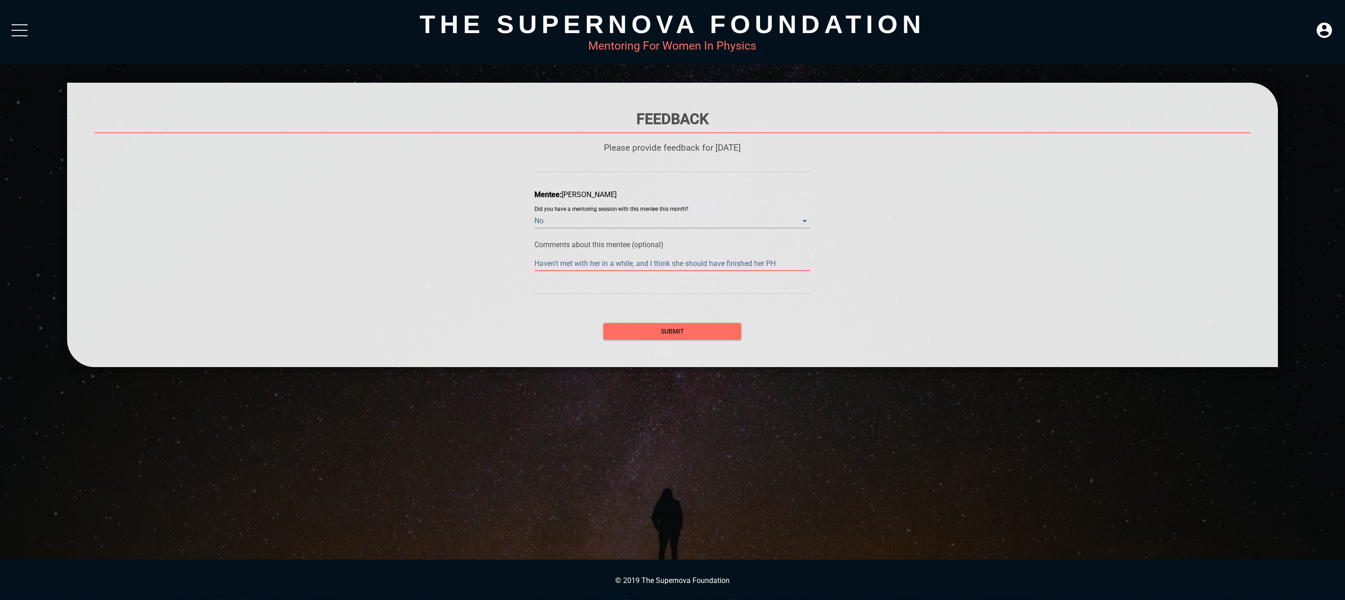
type textarea "Haven't met with her in a while, and I think she should have finished her P"
type textarea "Haven't met with her in a while, and I think she should have finished her Ph"
type textarea "Haven't met with her in a while, and I think she should have finished her PhD"
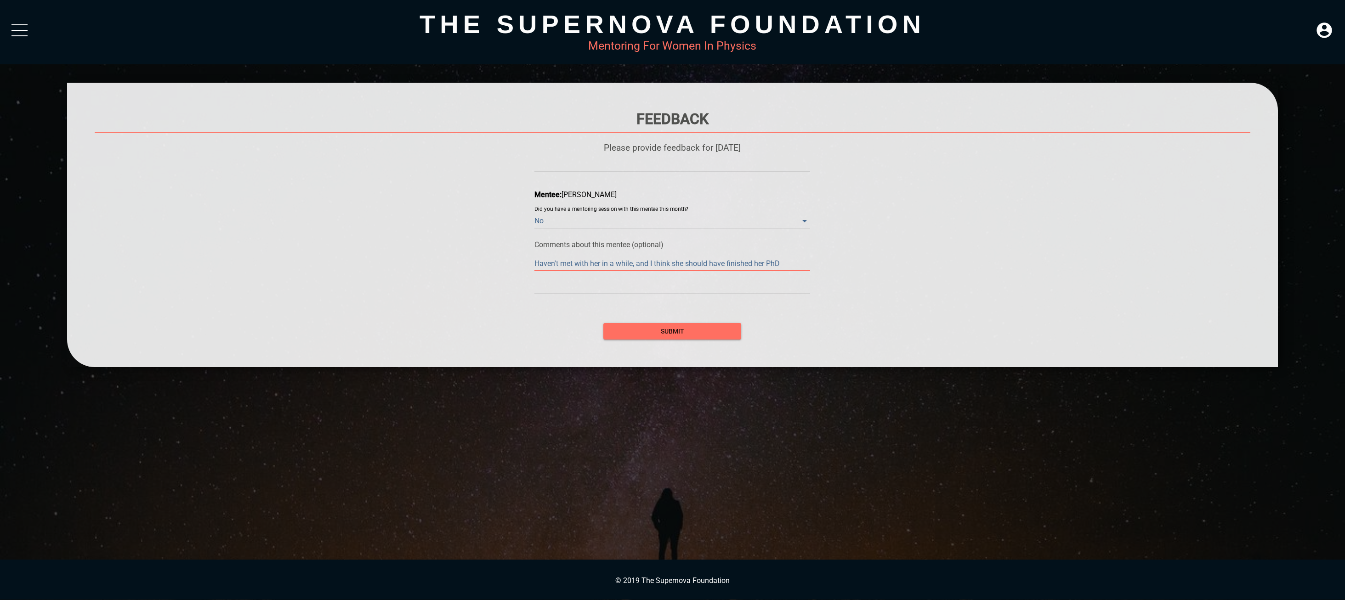
type textarea "Haven't met with her in a while, and I think she should have finished her PhD"
type textarea "Haven't met with her in a while, and I think she should have finished her PhD b"
type textarea "Haven't met with her in a while, and I think she should have finished her PhD by"
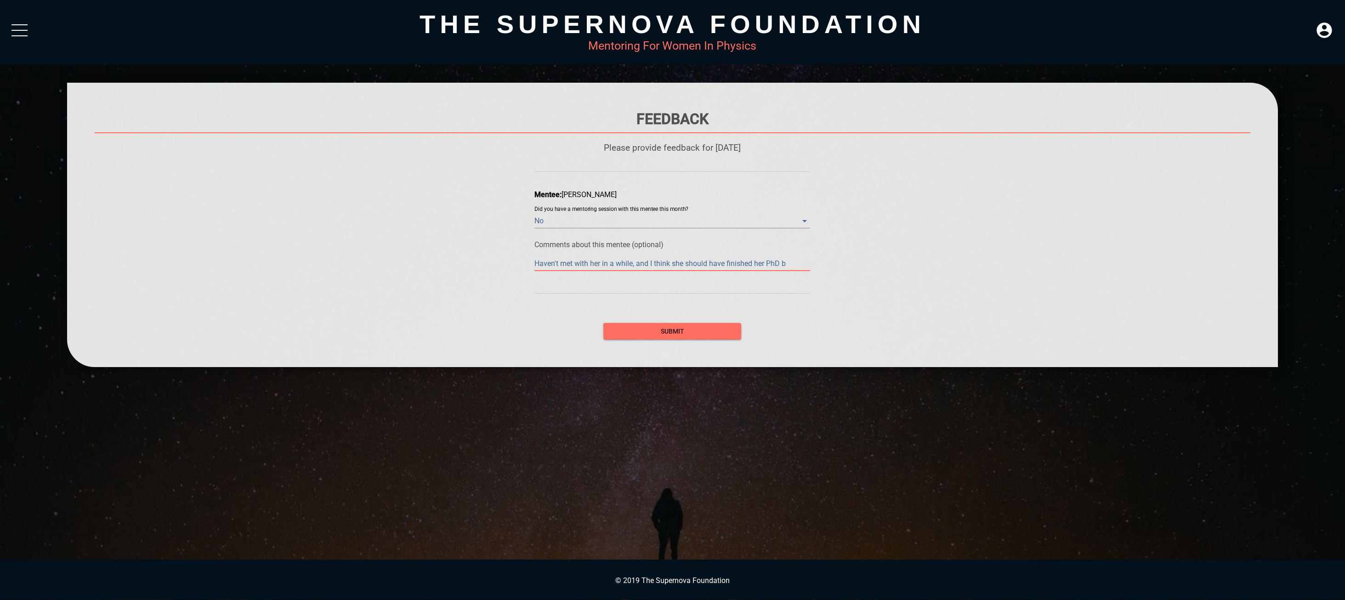
type textarea "Haven't met with her in a while, and I think she should have finished her PhD by"
type textarea "Haven't met with her in a while, and I think she should have finished her PhD b…"
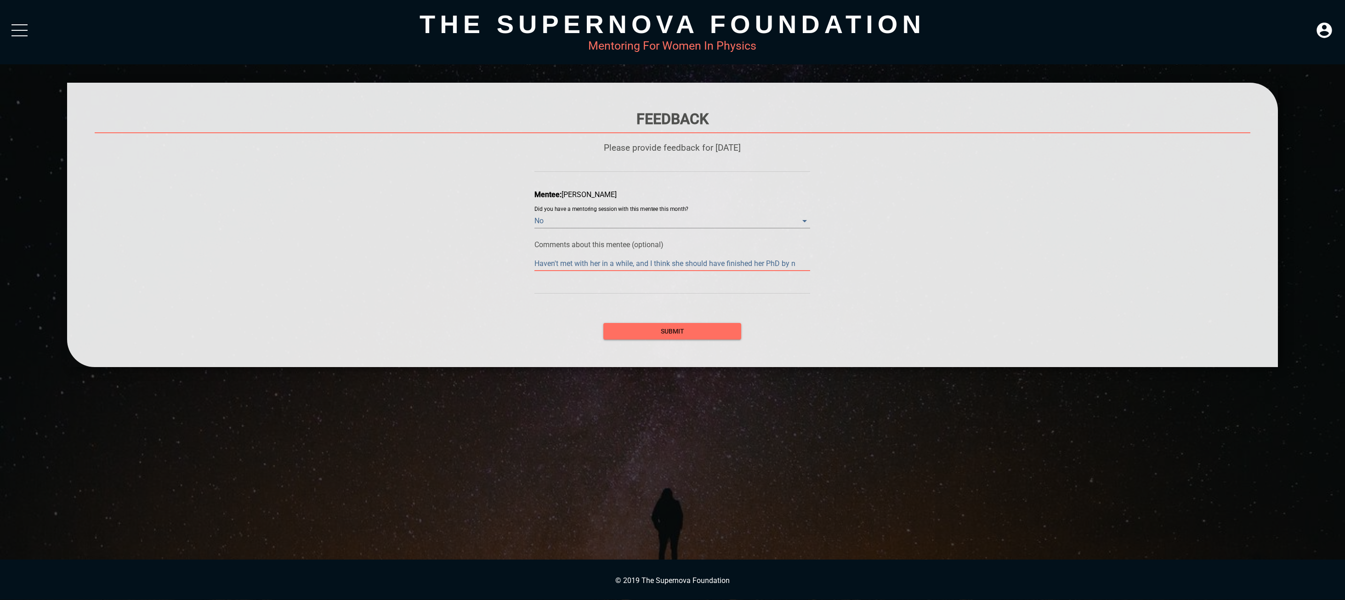
type textarea "Haven't met with her in a while, and I think she should have finished her PhD b…"
click at [661, 325] on button "submit" at bounding box center [672, 331] width 138 height 17
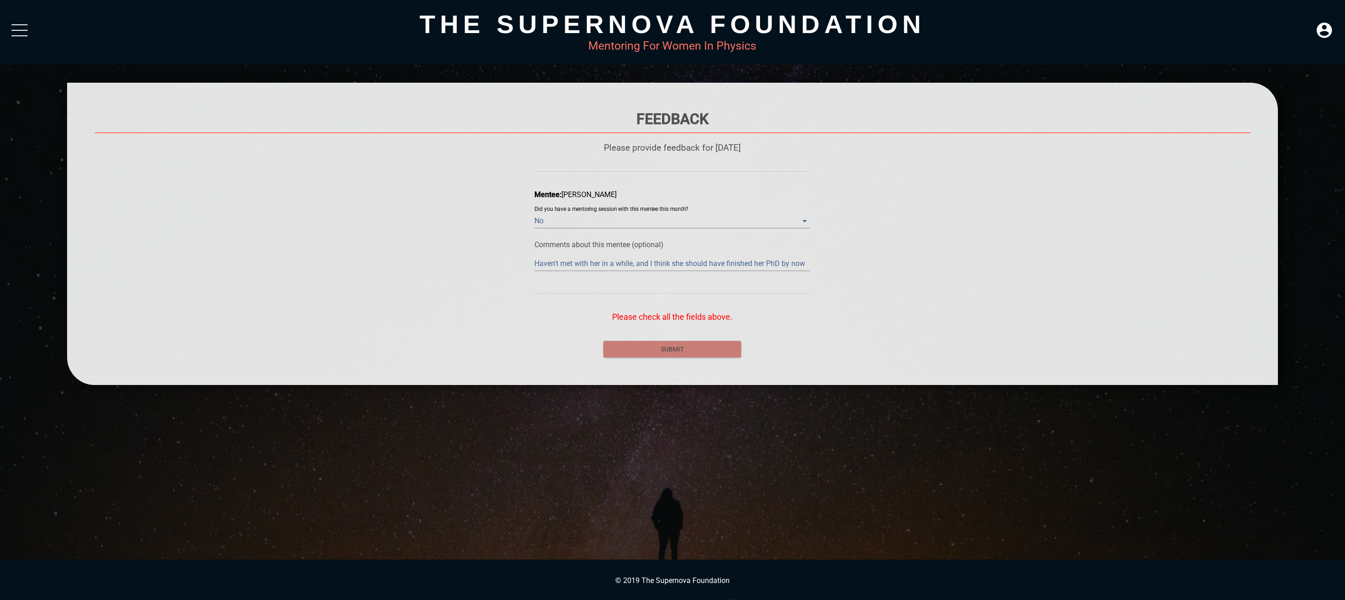
click at [664, 348] on span "submit" at bounding box center [672, 349] width 123 height 11
click at [640, 222] on month\? "No" at bounding box center [673, 221] width 276 height 15
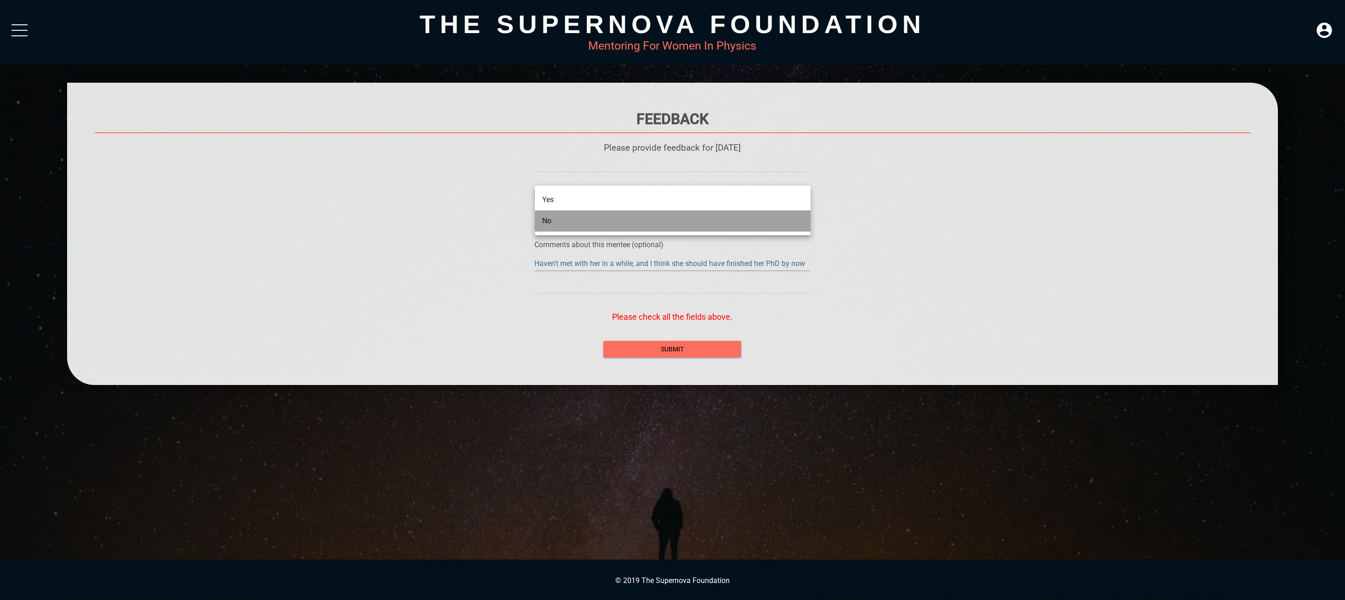
click at [640, 222] on li "No" at bounding box center [673, 221] width 276 height 21
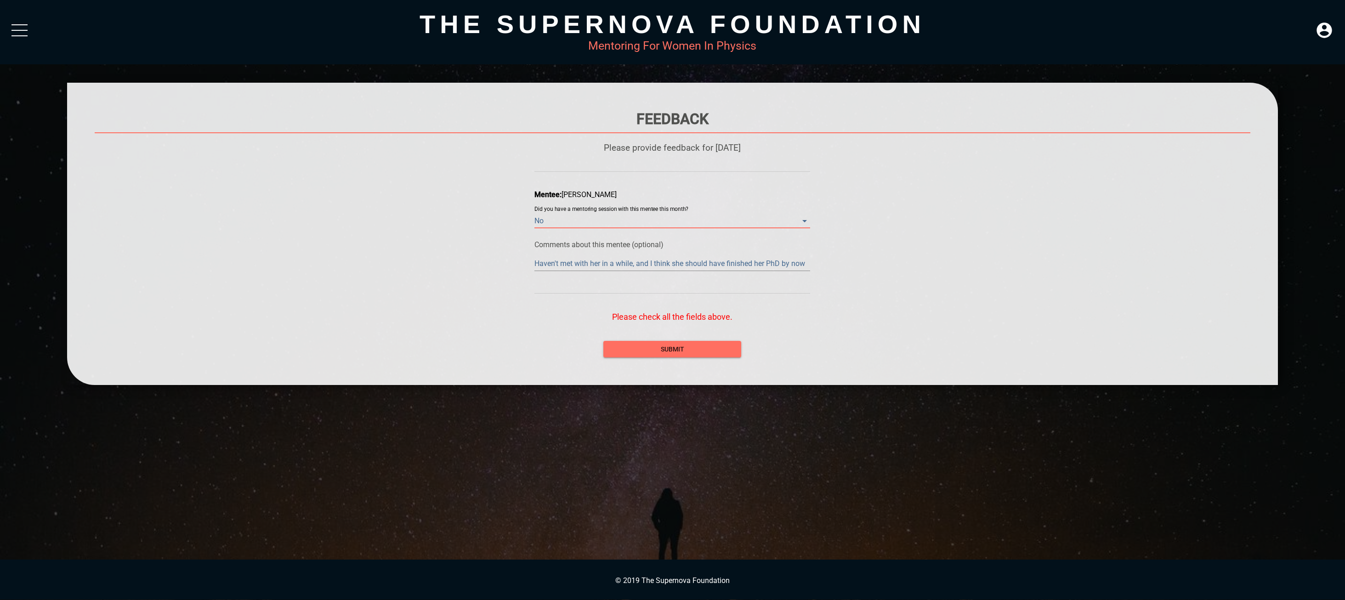
click at [625, 267] on textarea "Haven't met with her in a while, and I think she should have finished her PhD b…" at bounding box center [673, 263] width 276 height 9
click at [647, 350] on span "submit" at bounding box center [672, 349] width 123 height 11
